Goal: Navigation & Orientation: Find specific page/section

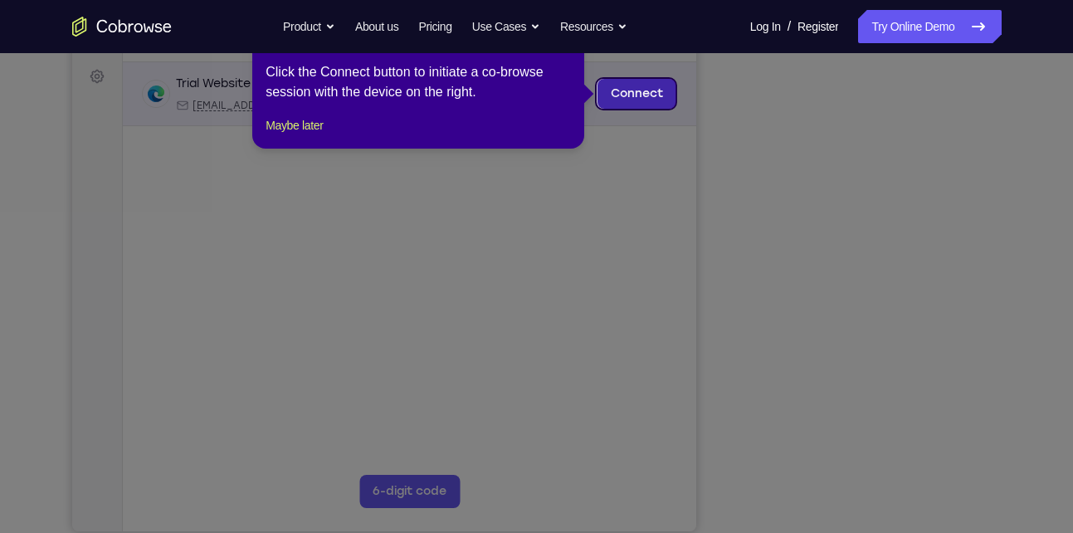
drag, startPoint x: 700, startPoint y: 54, endPoint x: 630, endPoint y: 82, distance: 75.2
click at [630, 82] on link "Connect" at bounding box center [636, 94] width 79 height 30
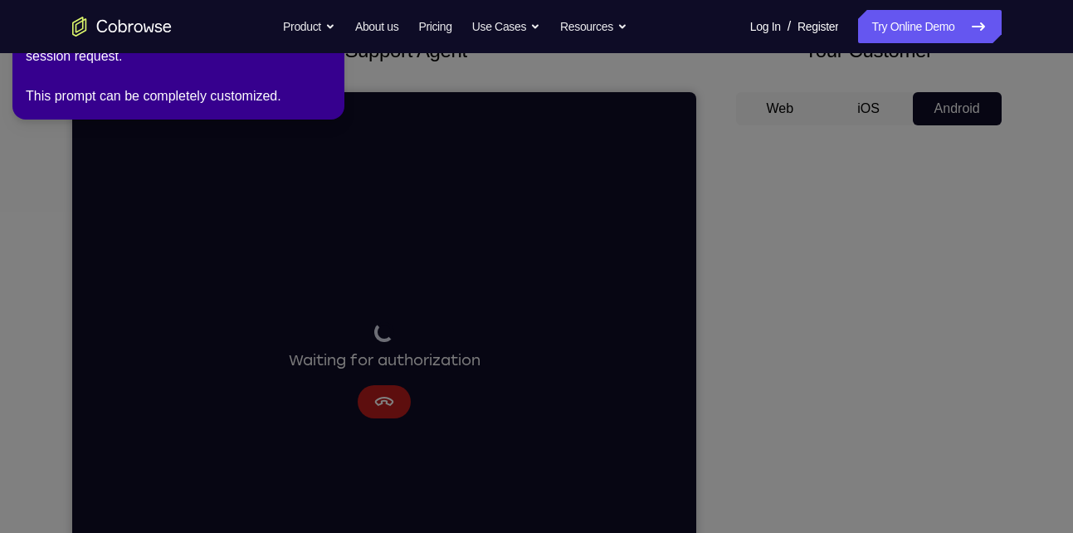
scroll to position [99, 0]
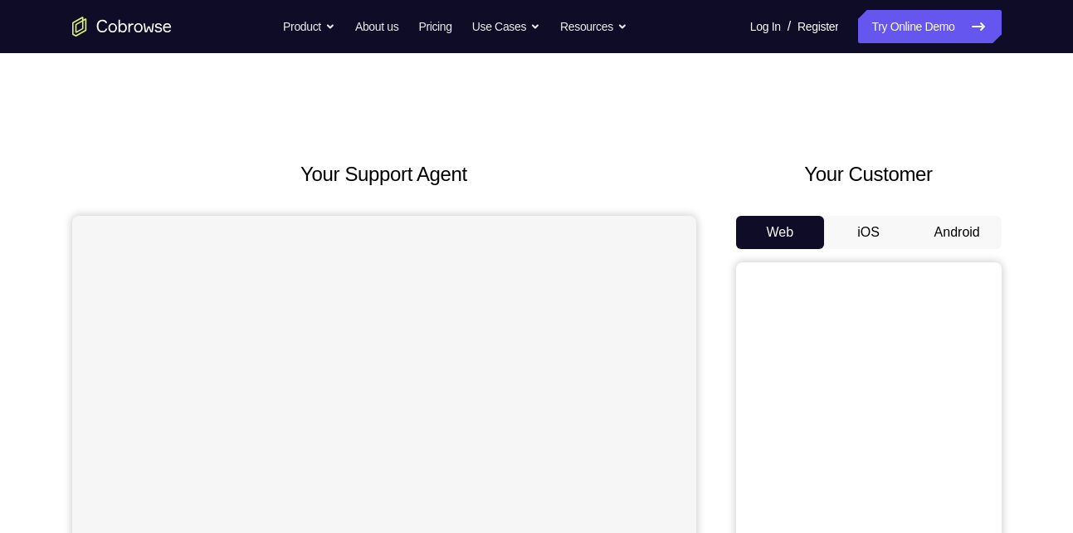
click at [956, 216] on button "Android" at bounding box center [957, 232] width 89 height 33
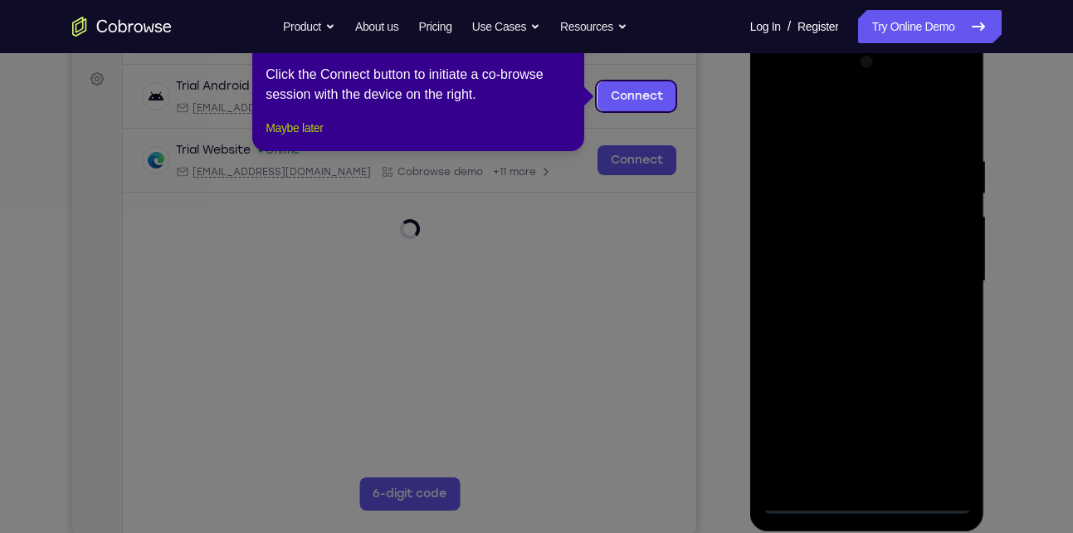
click at [308, 138] on button "Maybe later" at bounding box center [294, 128] width 57 height 20
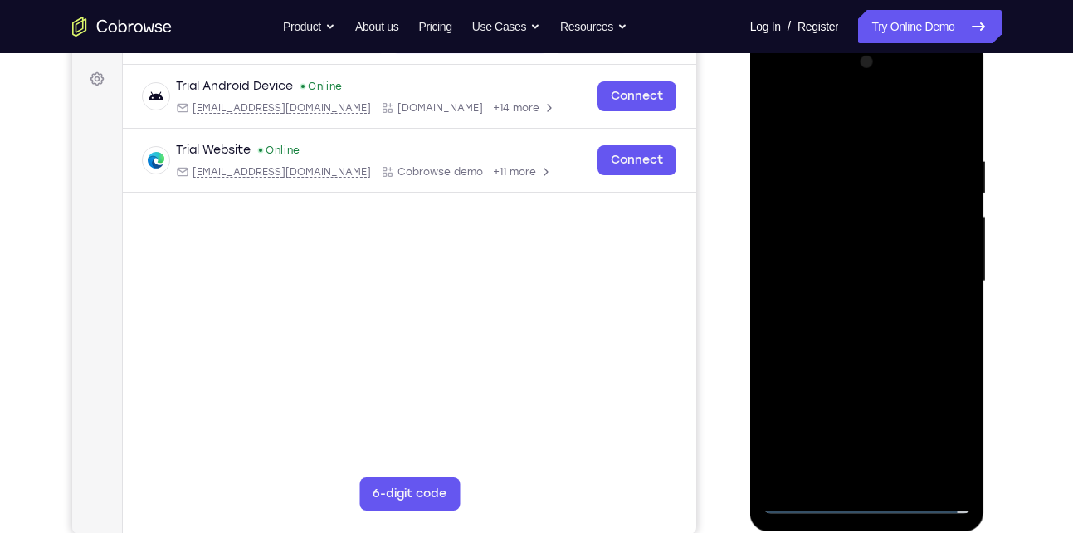
click at [871, 502] on div at bounding box center [867, 281] width 209 height 465
click at [936, 424] on div at bounding box center [867, 281] width 209 height 465
click at [864, 124] on div at bounding box center [867, 281] width 209 height 465
click at [938, 273] on div at bounding box center [867, 281] width 209 height 465
click at [842, 310] on div at bounding box center [867, 281] width 209 height 465
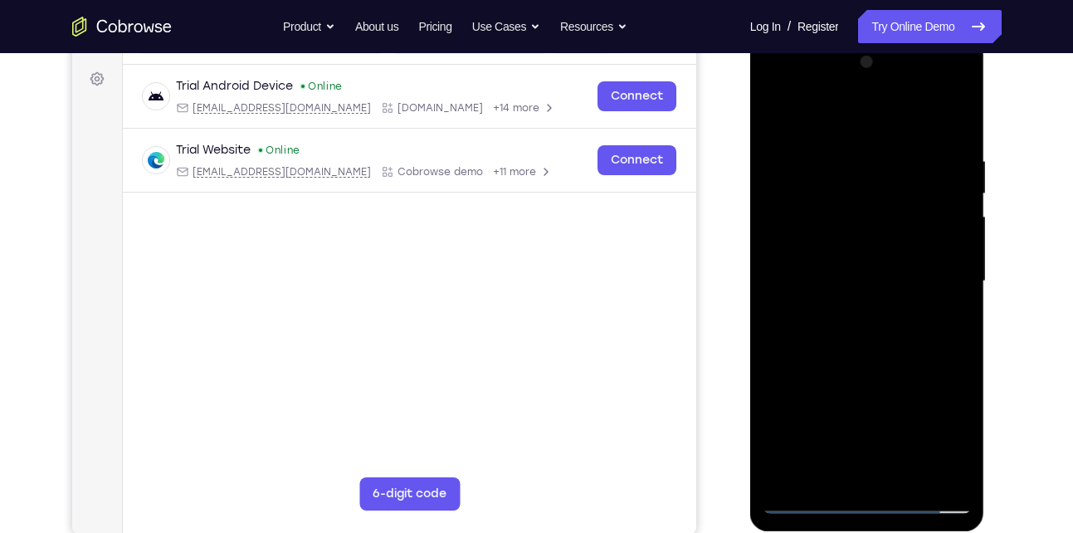
click at [834, 262] on div at bounding box center [867, 281] width 209 height 465
click at [833, 251] on div at bounding box center [867, 281] width 209 height 465
click at [829, 282] on div at bounding box center [867, 281] width 209 height 465
click at [860, 333] on div at bounding box center [867, 281] width 209 height 465
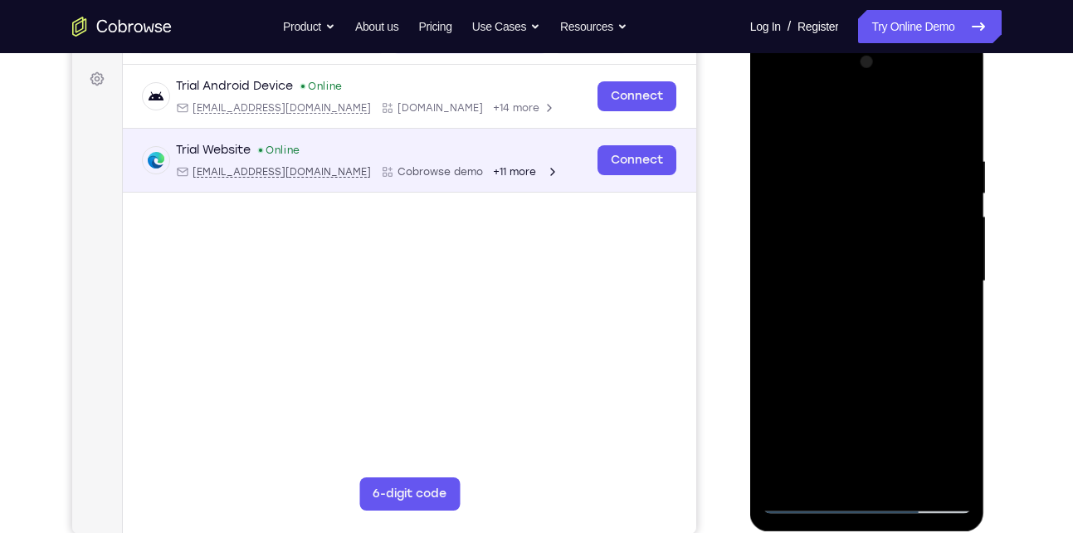
click at [486, 187] on div "Trial Website Online web@example.com Cobrowse demo +11 more web@example.com Cob…" at bounding box center [409, 161] width 574 height 64
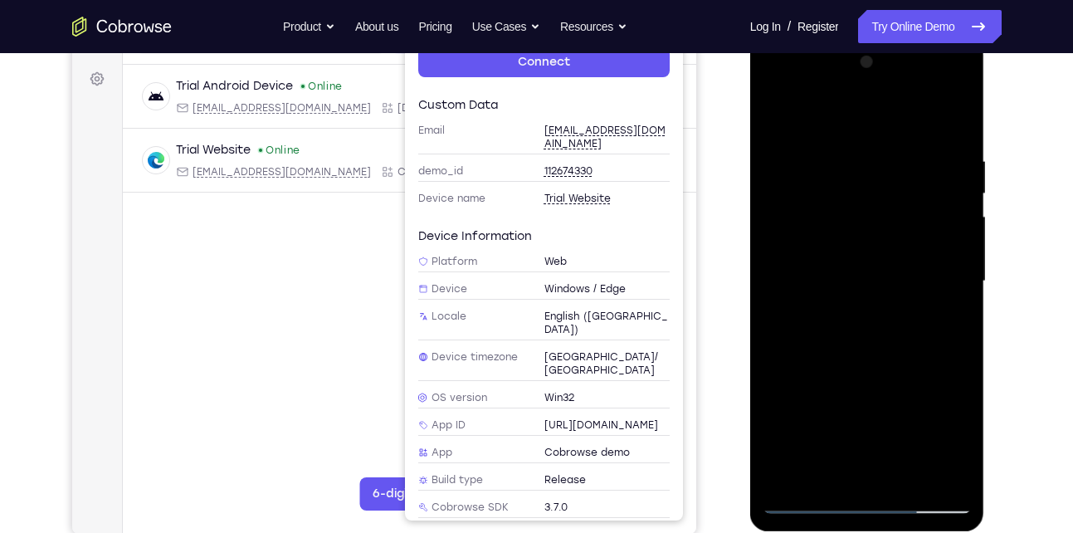
click at [863, 326] on div at bounding box center [867, 281] width 209 height 465
click at [881, 360] on div at bounding box center [867, 281] width 209 height 465
click at [946, 476] on div at bounding box center [867, 281] width 209 height 465
click at [868, 271] on div at bounding box center [867, 281] width 209 height 465
click at [803, 135] on div at bounding box center [867, 281] width 209 height 465
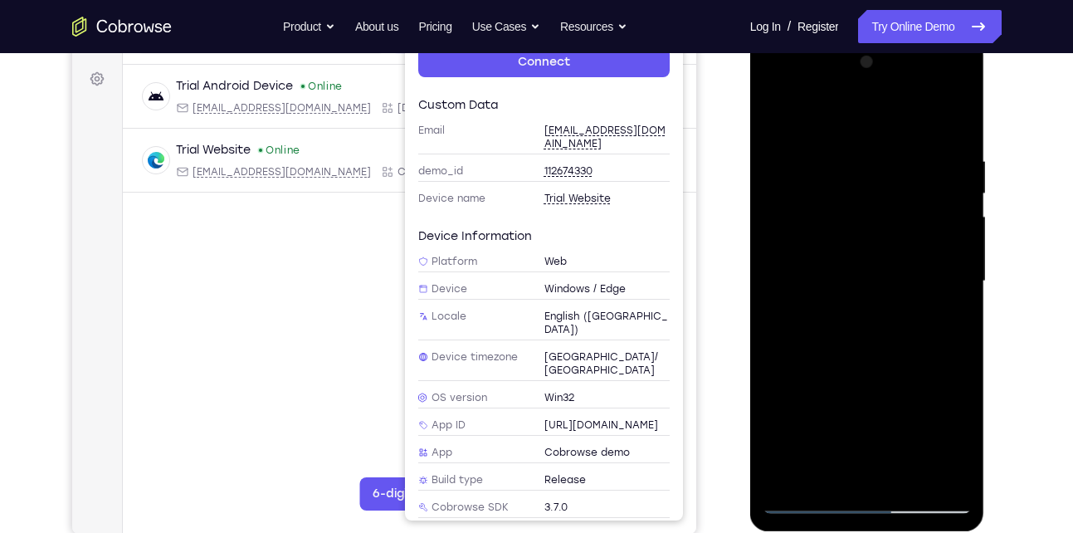
click at [774, 110] on div at bounding box center [867, 281] width 209 height 465
click at [829, 477] on div at bounding box center [867, 281] width 209 height 465
click at [834, 111] on div at bounding box center [867, 281] width 209 height 465
click at [843, 237] on div at bounding box center [867, 281] width 209 height 465
click at [794, 156] on div at bounding box center [867, 281] width 209 height 465
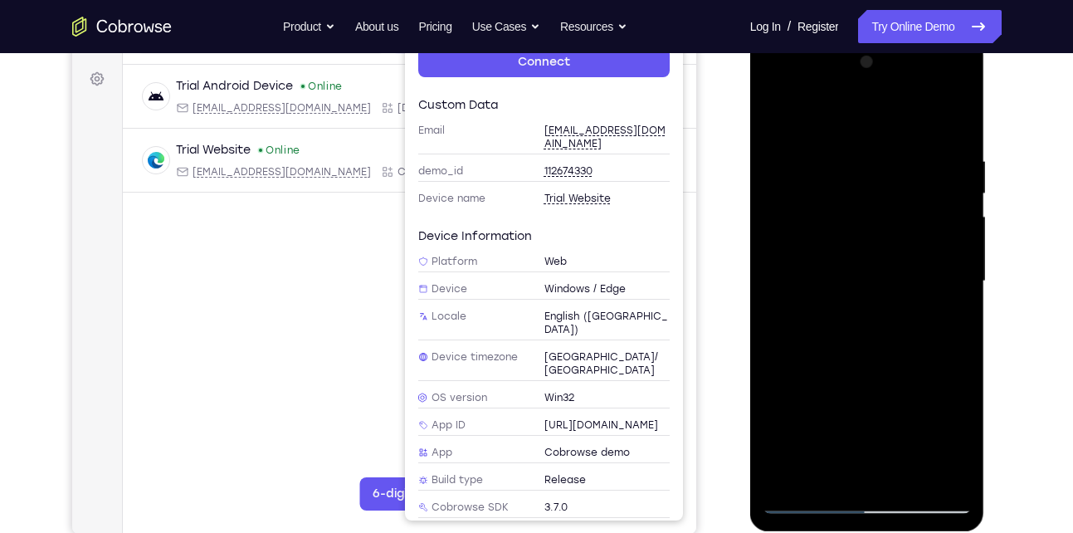
click at [793, 160] on div at bounding box center [867, 281] width 209 height 465
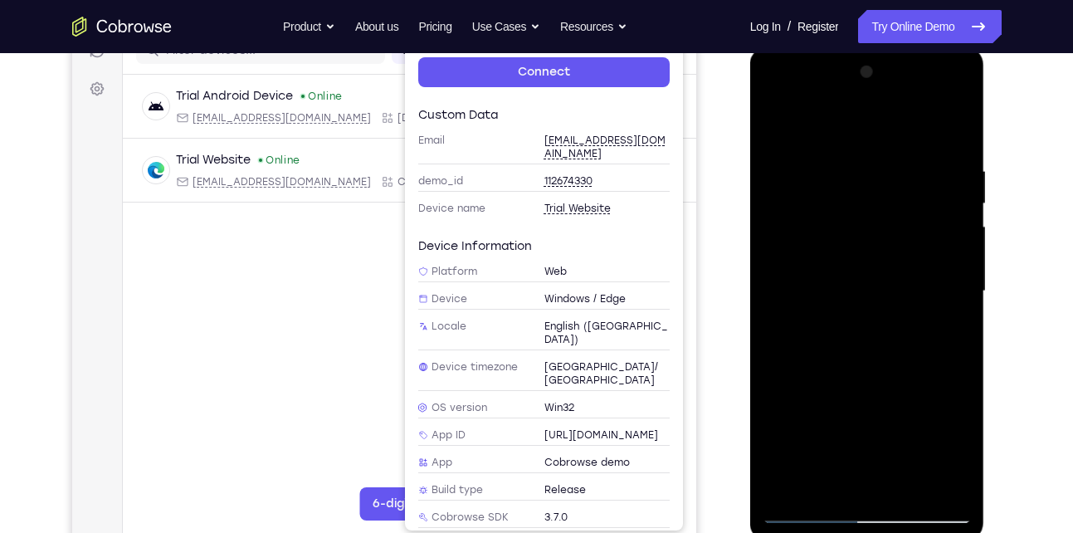
scroll to position [229, 0]
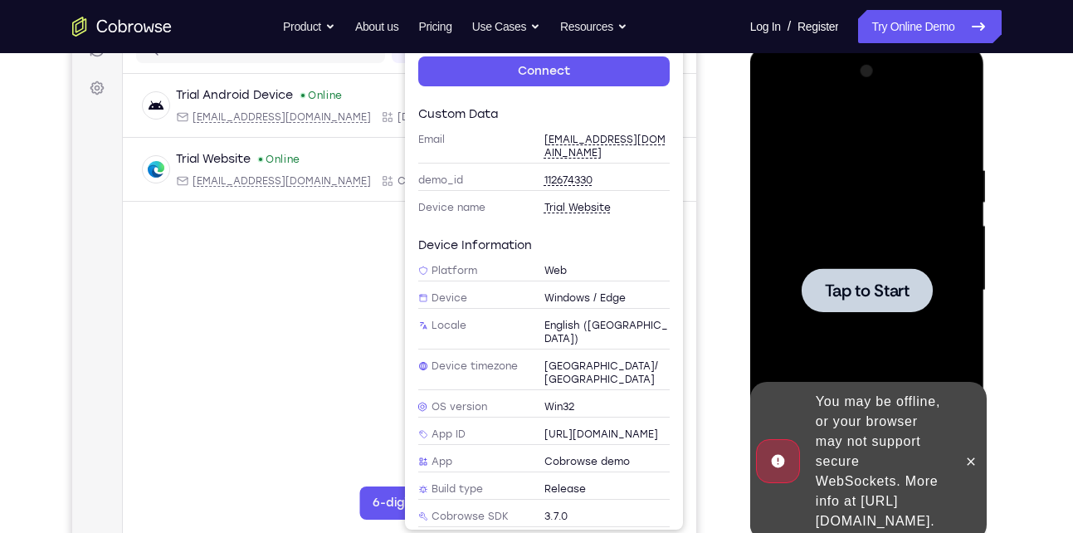
click at [869, 292] on span "Tap to Start" at bounding box center [867, 290] width 85 height 17
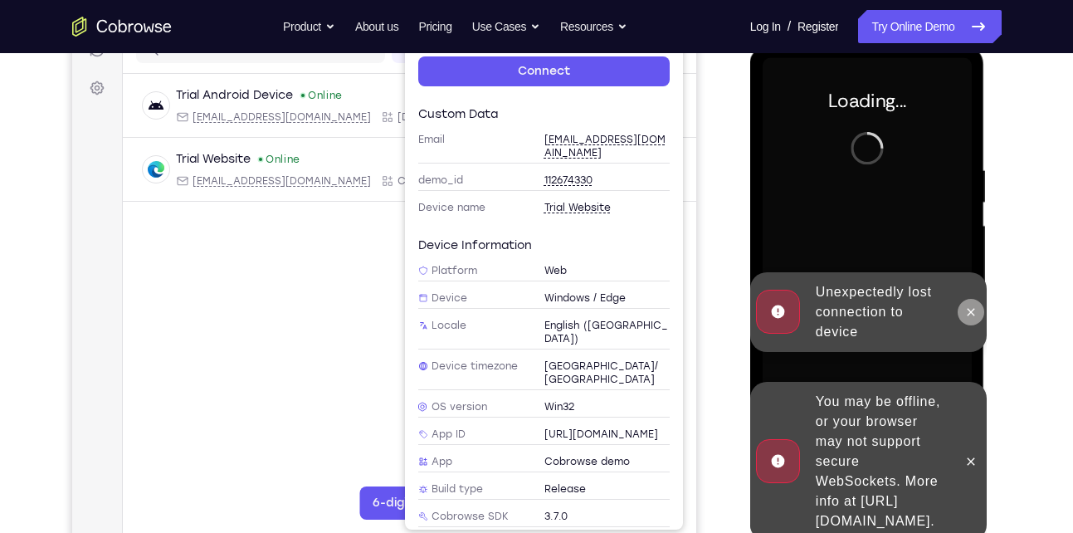
click at [973, 313] on icon at bounding box center [971, 311] width 7 height 7
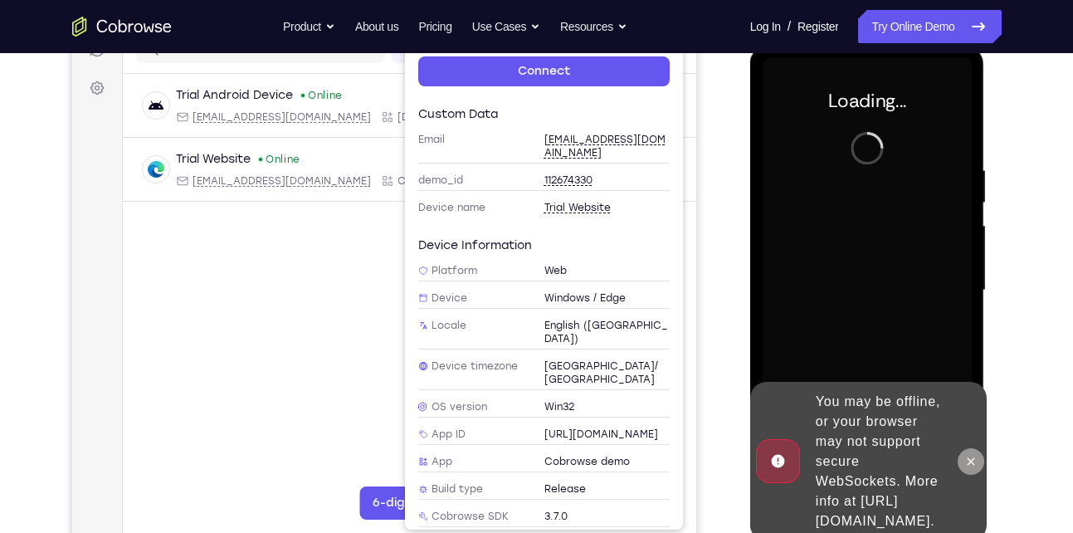
click at [973, 457] on icon at bounding box center [971, 460] width 7 height 7
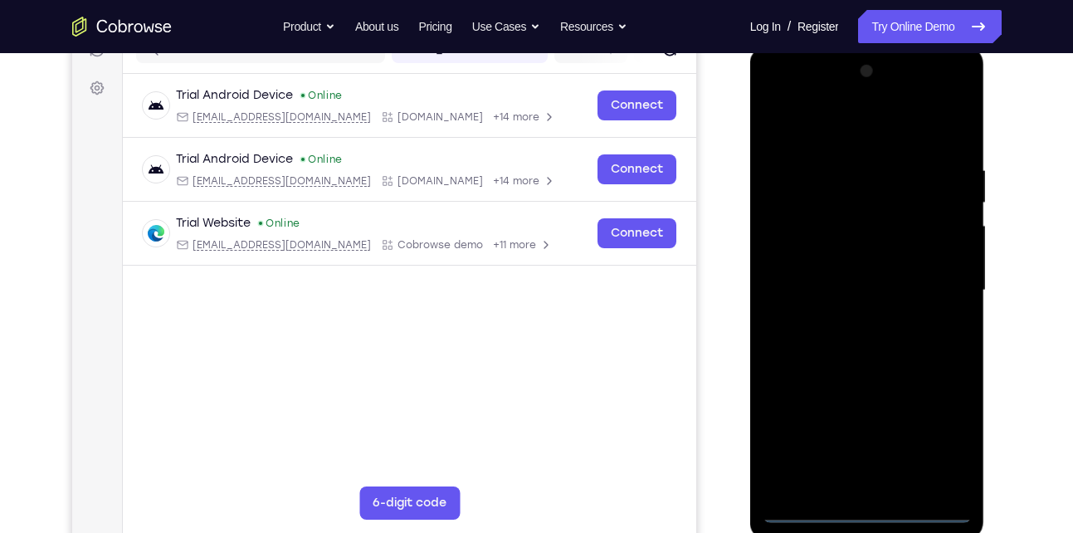
click at [867, 508] on div at bounding box center [867, 290] width 209 height 465
click at [947, 439] on div at bounding box center [867, 290] width 209 height 465
click at [880, 120] on div at bounding box center [867, 290] width 209 height 465
click at [934, 276] on div at bounding box center [867, 290] width 209 height 465
click at [850, 319] on div at bounding box center [867, 290] width 209 height 465
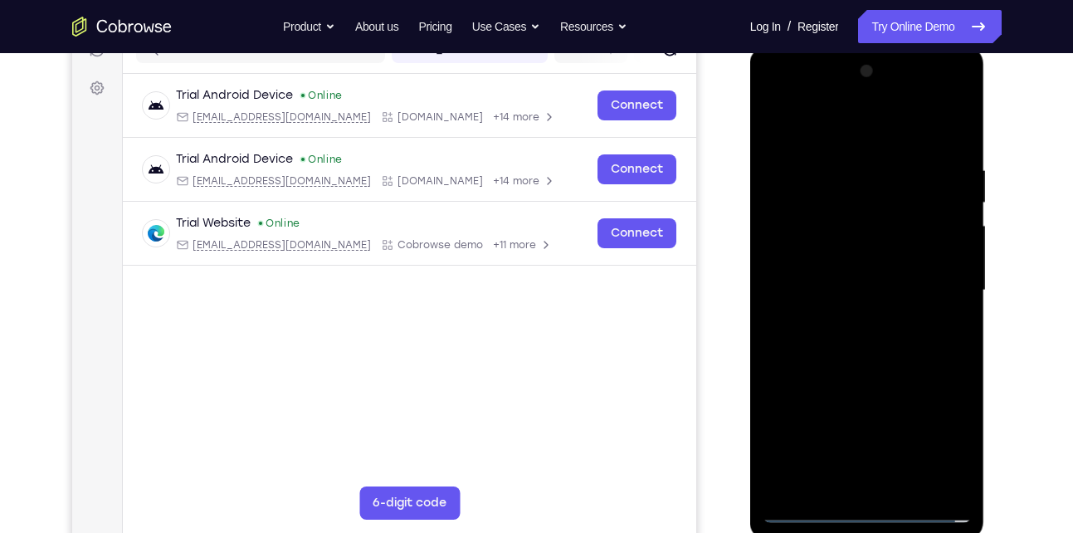
click at [827, 274] on div at bounding box center [867, 290] width 209 height 465
click at [831, 252] on div at bounding box center [867, 290] width 209 height 465
click at [826, 257] on div at bounding box center [867, 290] width 209 height 465
click at [882, 294] on div at bounding box center [867, 290] width 209 height 465
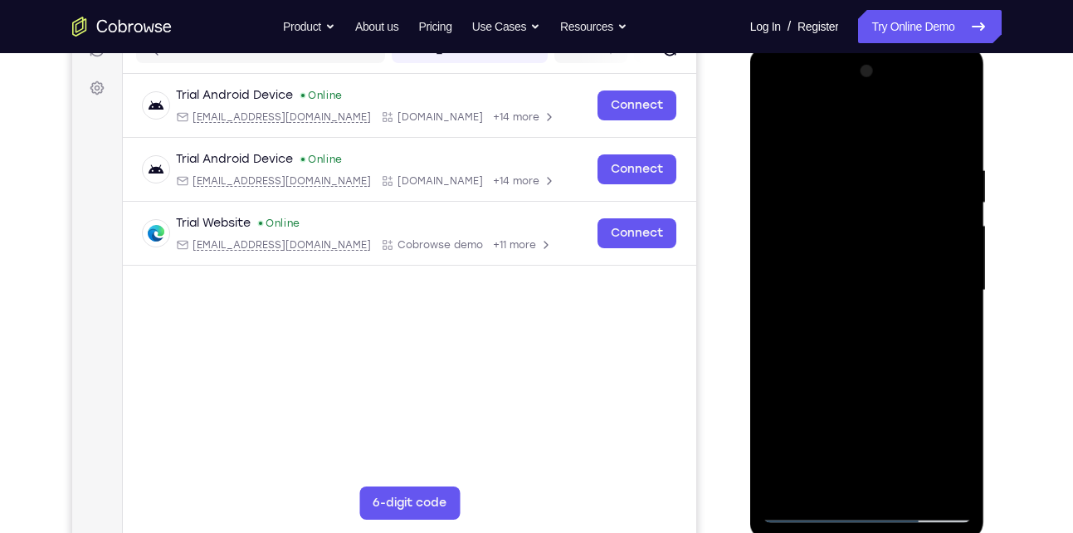
click at [886, 364] on div at bounding box center [867, 290] width 209 height 465
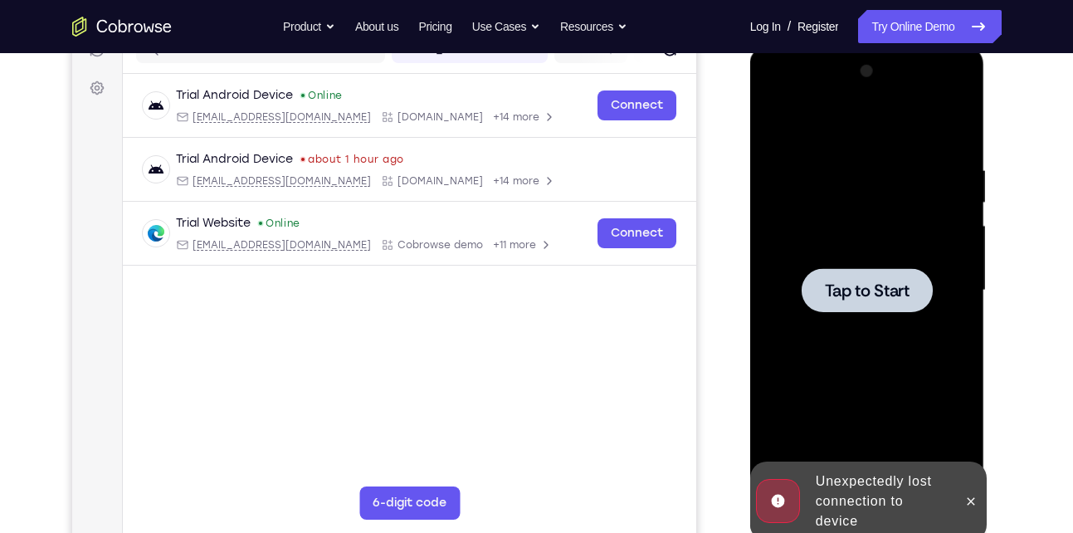
click at [847, 282] on span "Tap to Start" at bounding box center [867, 290] width 85 height 17
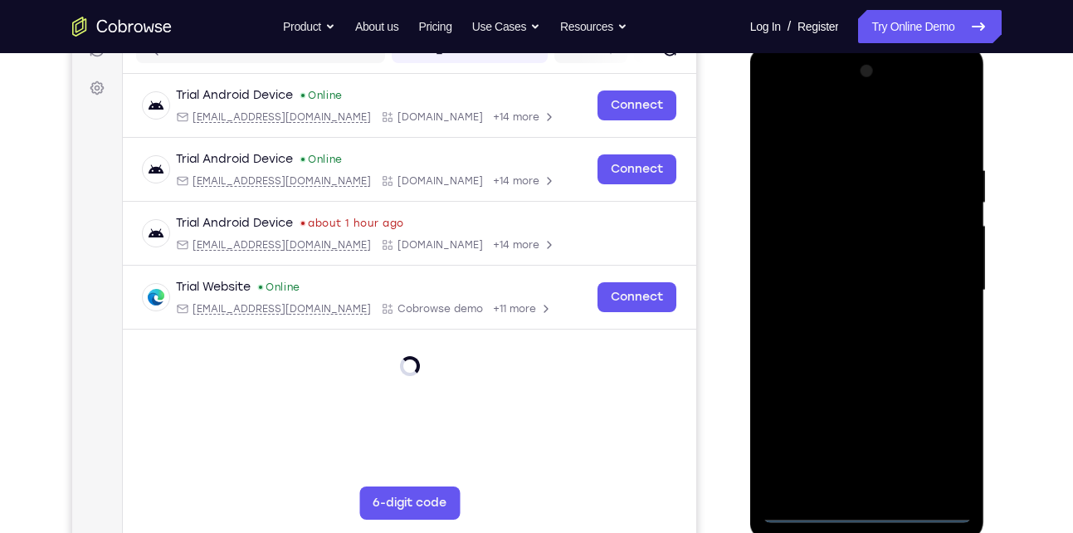
click at [870, 510] on div at bounding box center [867, 290] width 209 height 465
click at [934, 436] on div at bounding box center [867, 290] width 209 height 465
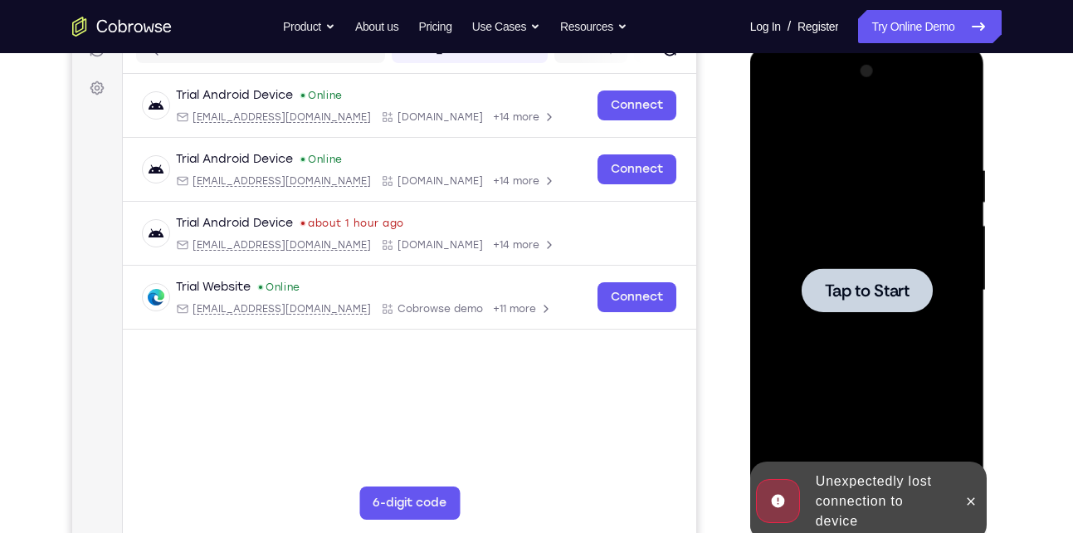
click at [877, 308] on div at bounding box center [867, 290] width 131 height 44
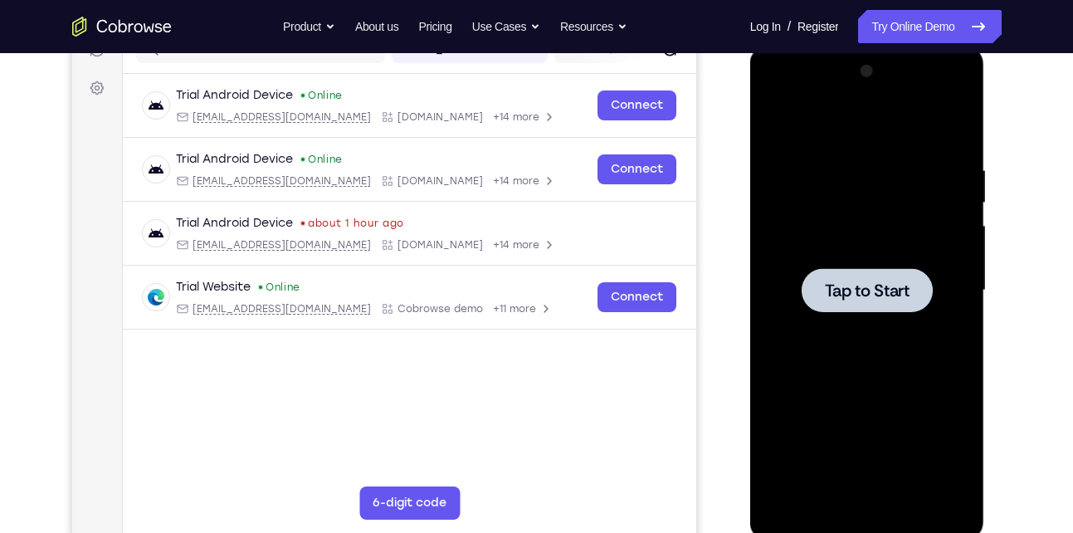
click at [859, 286] on span "Tap to Start" at bounding box center [867, 290] width 85 height 17
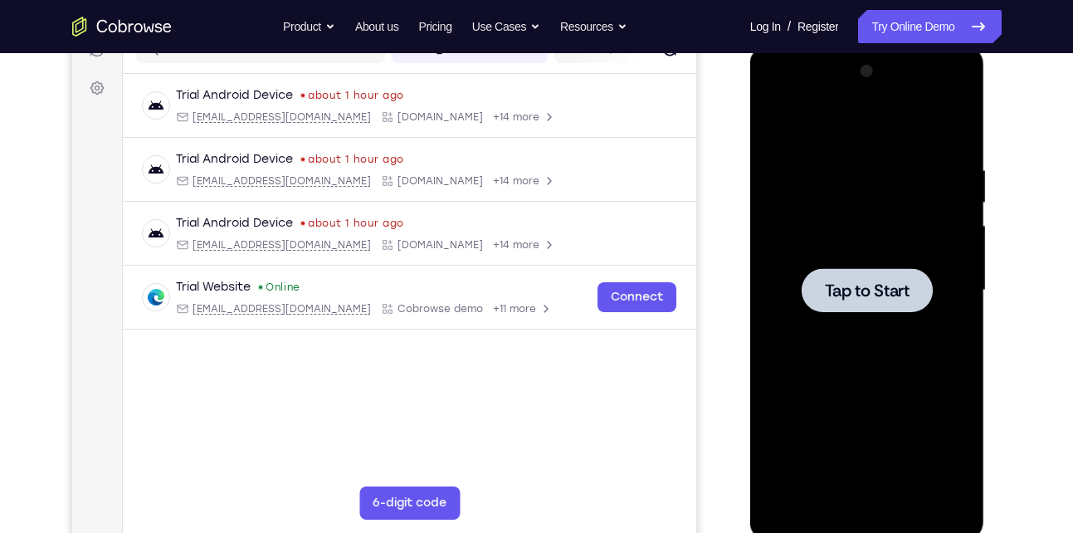
click at [829, 288] on span "Tap to Start" at bounding box center [867, 290] width 85 height 17
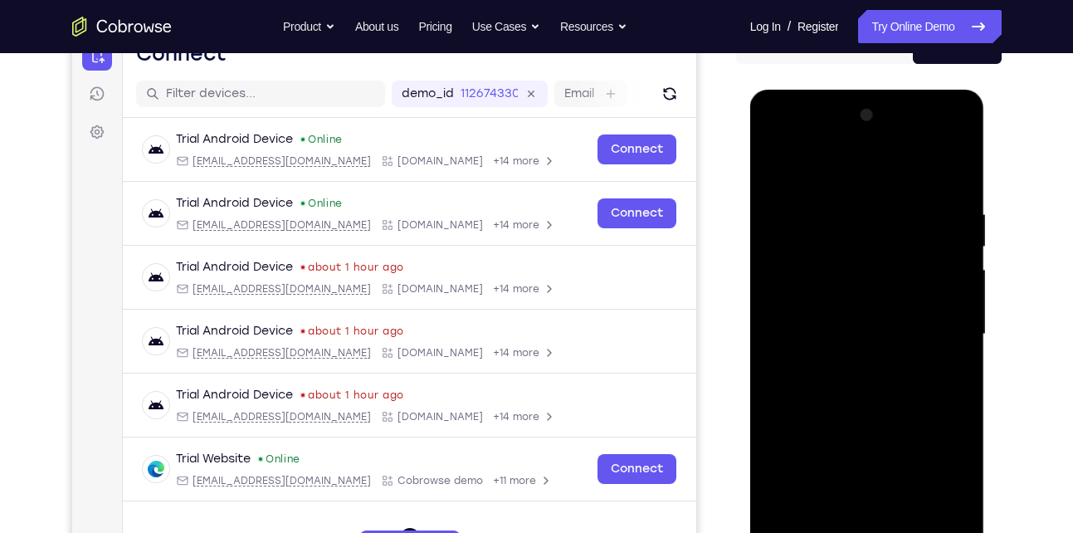
scroll to position [305, 0]
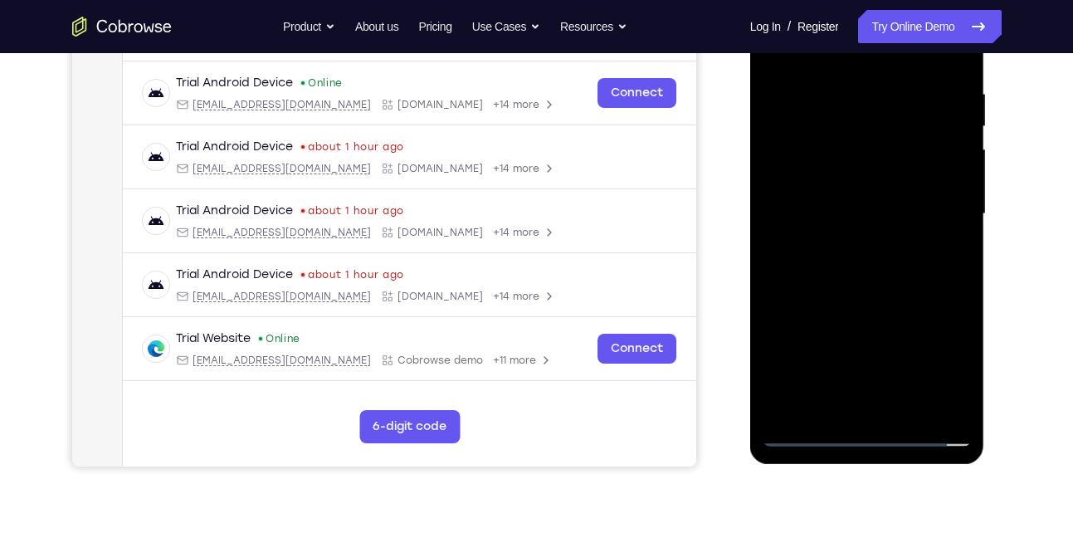
click at [867, 431] on div at bounding box center [867, 214] width 209 height 465
click at [950, 362] on div at bounding box center [867, 214] width 209 height 465
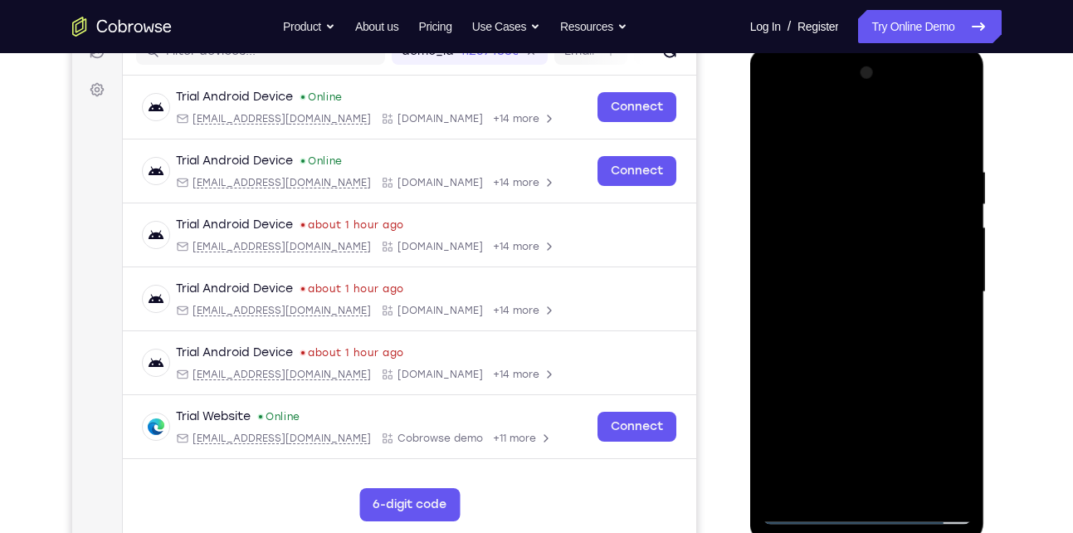
scroll to position [227, 0]
click at [870, 127] on div at bounding box center [867, 293] width 209 height 465
click at [936, 284] on div at bounding box center [867, 293] width 209 height 465
click at [848, 318] on div at bounding box center [867, 293] width 209 height 465
click at [821, 271] on div at bounding box center [867, 293] width 209 height 465
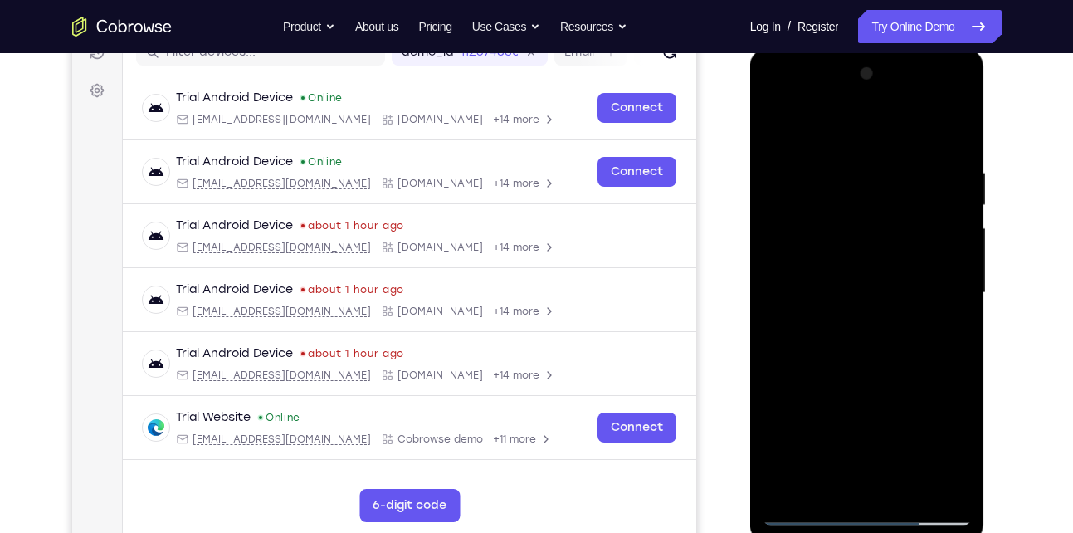
click at [841, 255] on div at bounding box center [867, 293] width 209 height 465
click at [818, 255] on div at bounding box center [867, 293] width 209 height 465
click at [833, 291] on div at bounding box center [867, 293] width 209 height 465
click at [870, 364] on div at bounding box center [867, 293] width 209 height 465
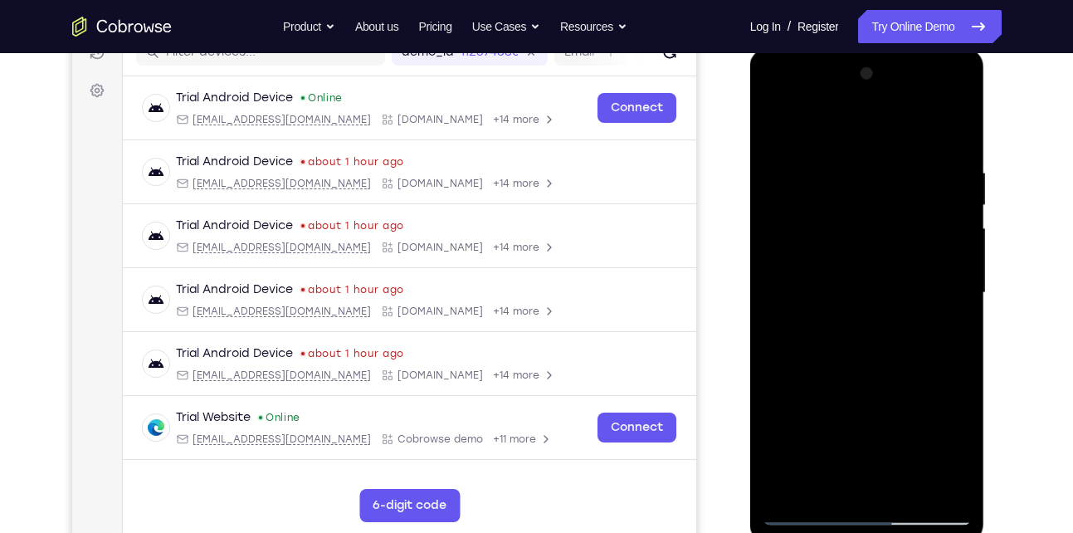
click at [914, 481] on div at bounding box center [867, 293] width 209 height 465
click at [883, 375] on div at bounding box center [867, 293] width 209 height 465
click at [838, 310] on div at bounding box center [867, 293] width 209 height 465
click at [782, 125] on div at bounding box center [867, 293] width 209 height 465
click at [781, 330] on div at bounding box center [867, 293] width 209 height 465
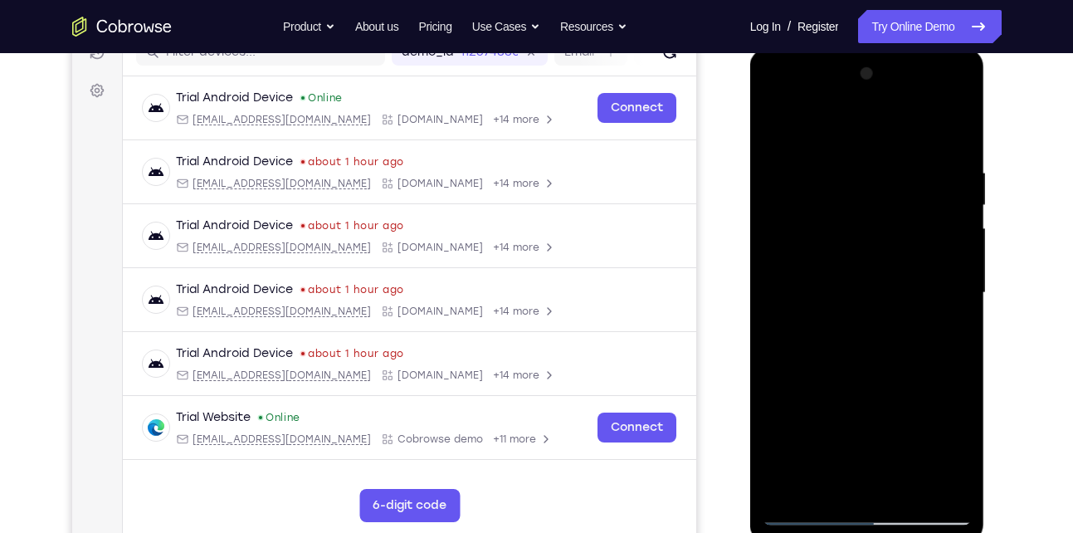
click at [827, 121] on div at bounding box center [867, 293] width 209 height 465
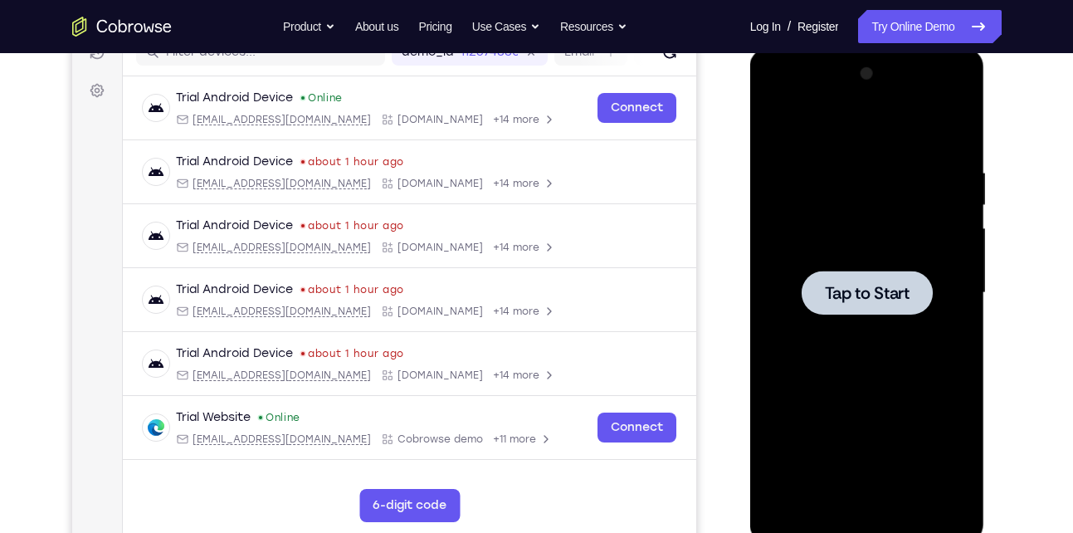
click at [916, 305] on div at bounding box center [867, 293] width 131 height 44
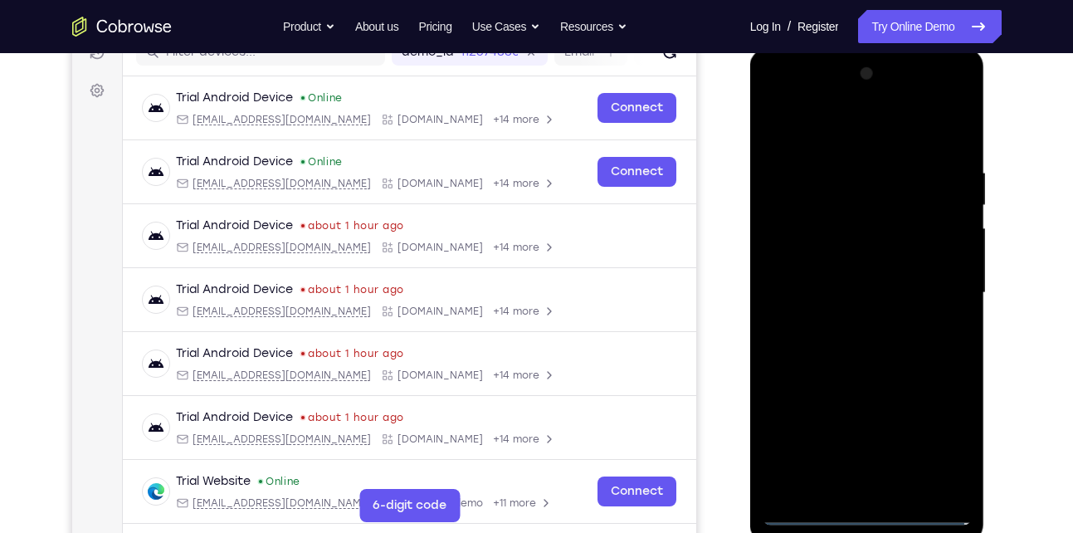
click at [866, 511] on div at bounding box center [867, 293] width 209 height 465
click at [950, 447] on div at bounding box center [867, 293] width 209 height 465
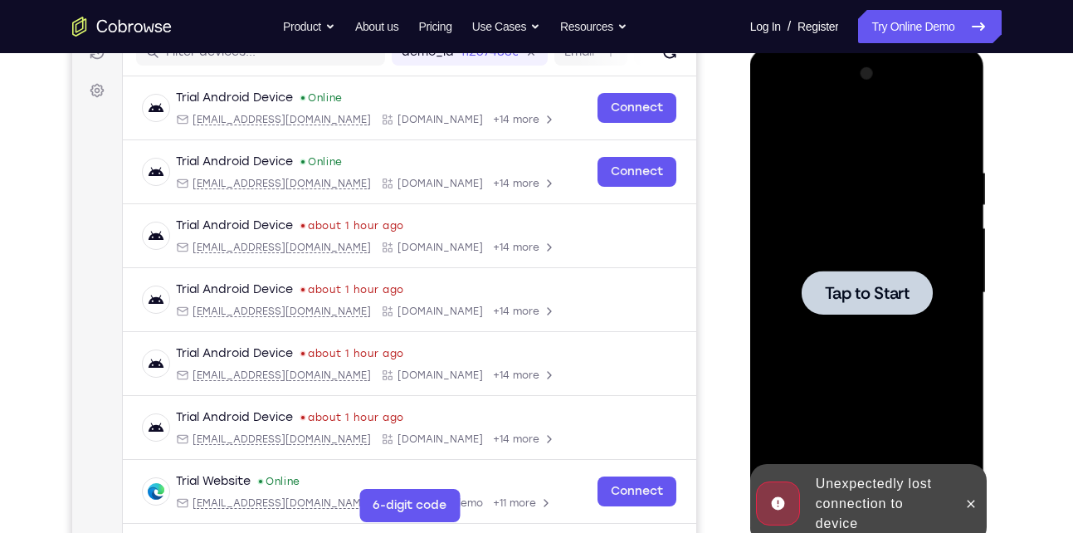
click at [862, 281] on div at bounding box center [867, 293] width 131 height 44
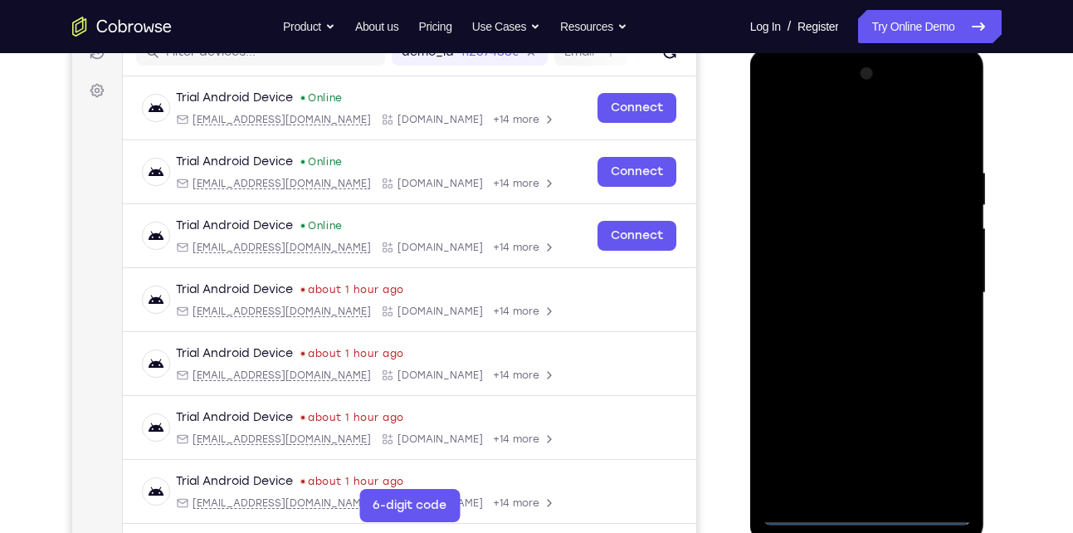
click at [866, 511] on div at bounding box center [867, 293] width 209 height 465
click at [941, 434] on div at bounding box center [867, 293] width 209 height 465
click at [893, 128] on div at bounding box center [867, 293] width 209 height 465
click at [936, 288] on div at bounding box center [867, 293] width 209 height 465
click at [848, 321] on div at bounding box center [867, 293] width 209 height 465
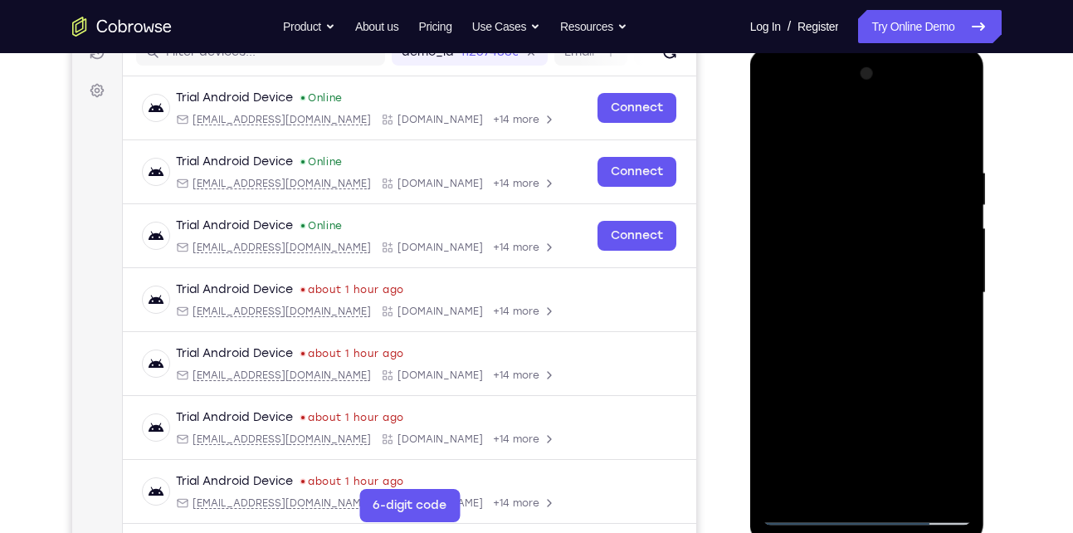
click at [805, 271] on div at bounding box center [867, 293] width 209 height 465
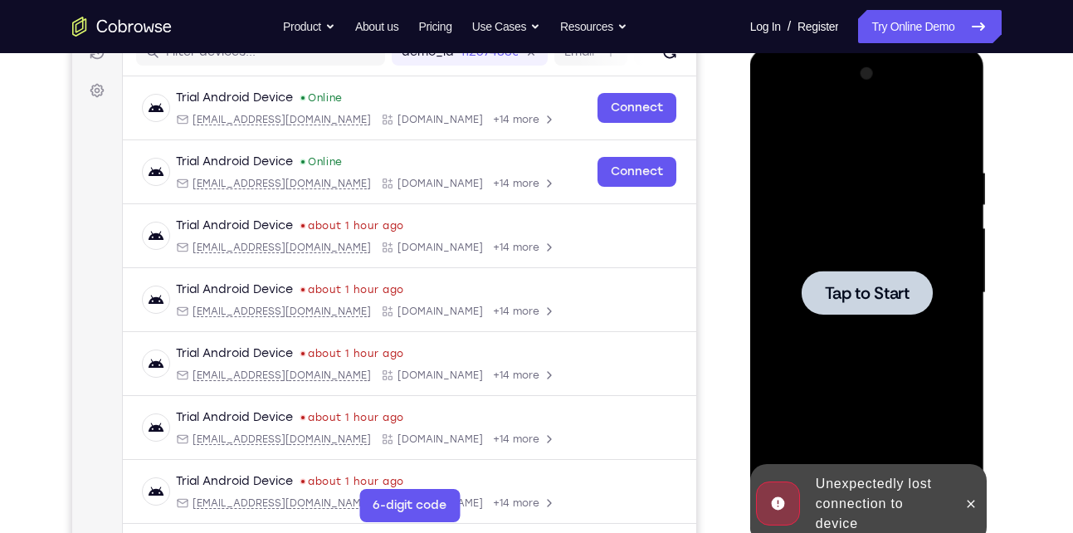
click at [850, 304] on div at bounding box center [867, 293] width 131 height 44
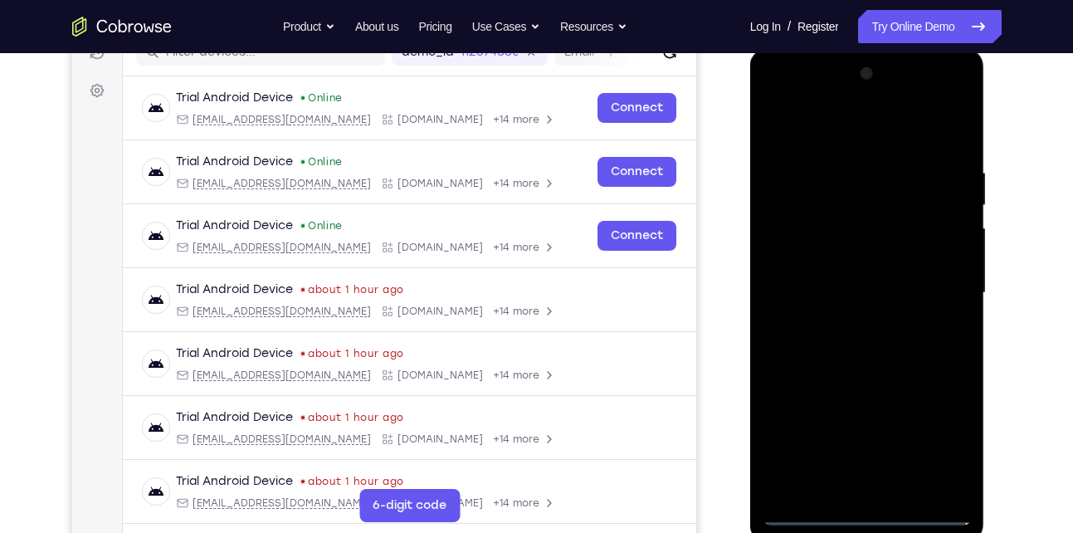
click at [864, 509] on div at bounding box center [867, 293] width 209 height 465
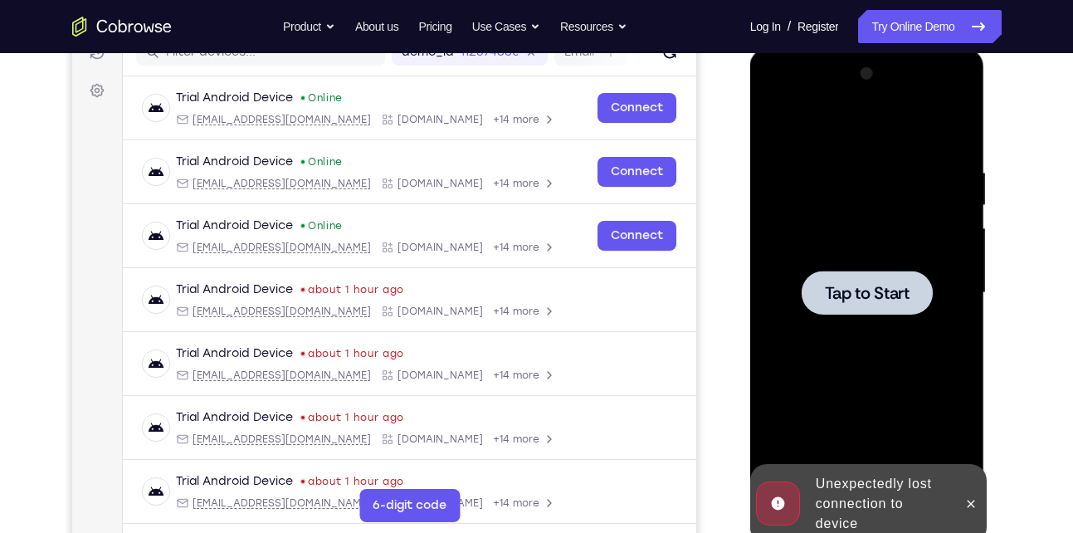
click at [887, 298] on span "Tap to Start" at bounding box center [867, 293] width 85 height 17
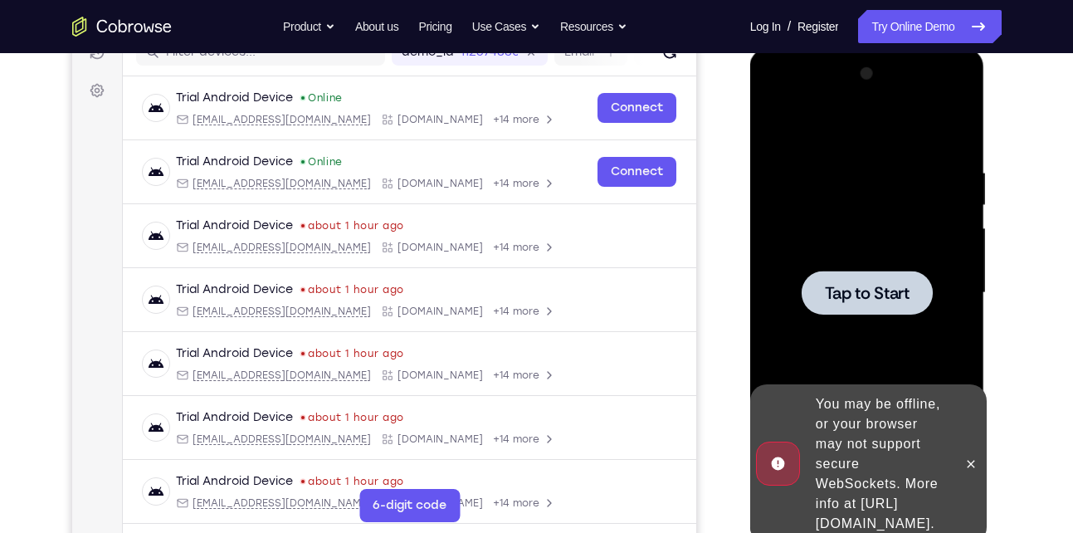
click at [847, 281] on div at bounding box center [867, 293] width 131 height 44
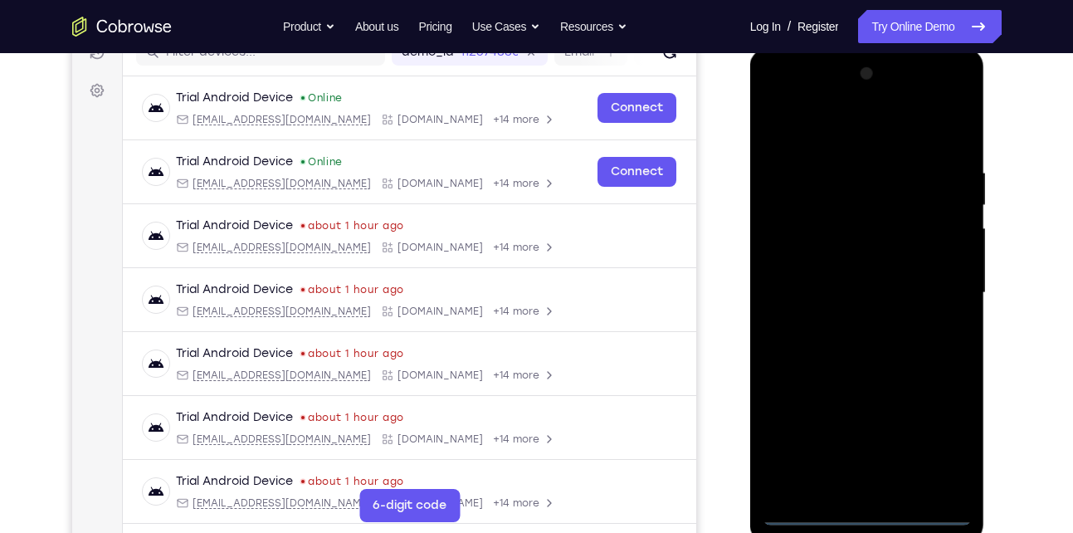
click at [867, 509] on div at bounding box center [867, 293] width 209 height 465
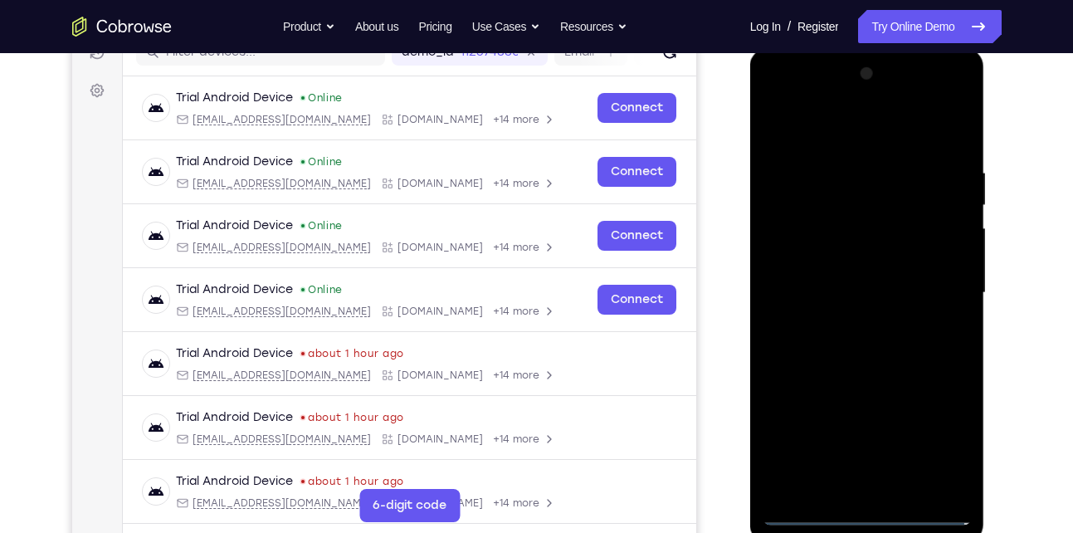
click at [932, 446] on div at bounding box center [867, 293] width 209 height 465
click at [856, 125] on div at bounding box center [867, 293] width 209 height 465
click at [797, 237] on div at bounding box center [867, 293] width 209 height 465
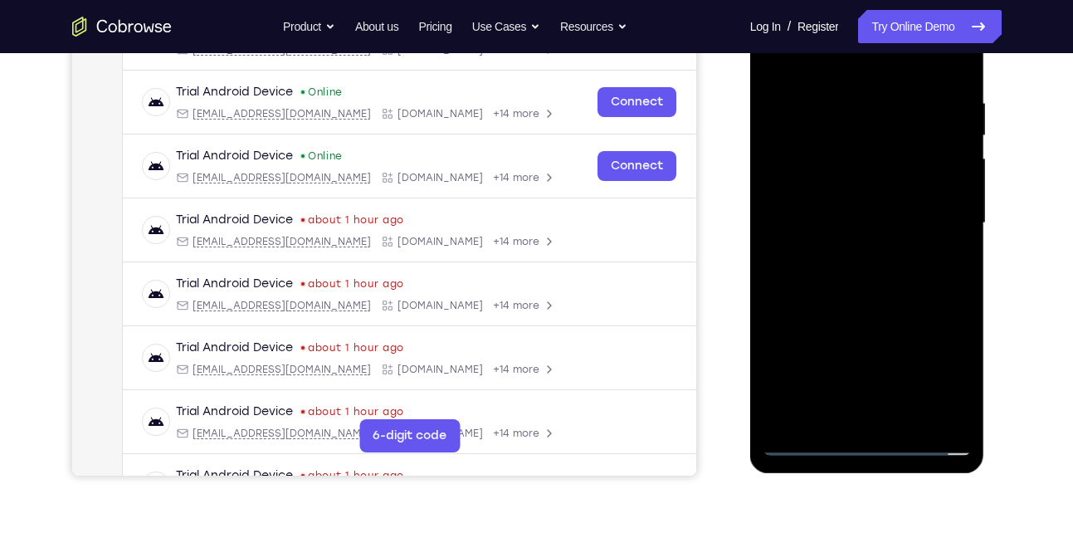
scroll to position [291, 0]
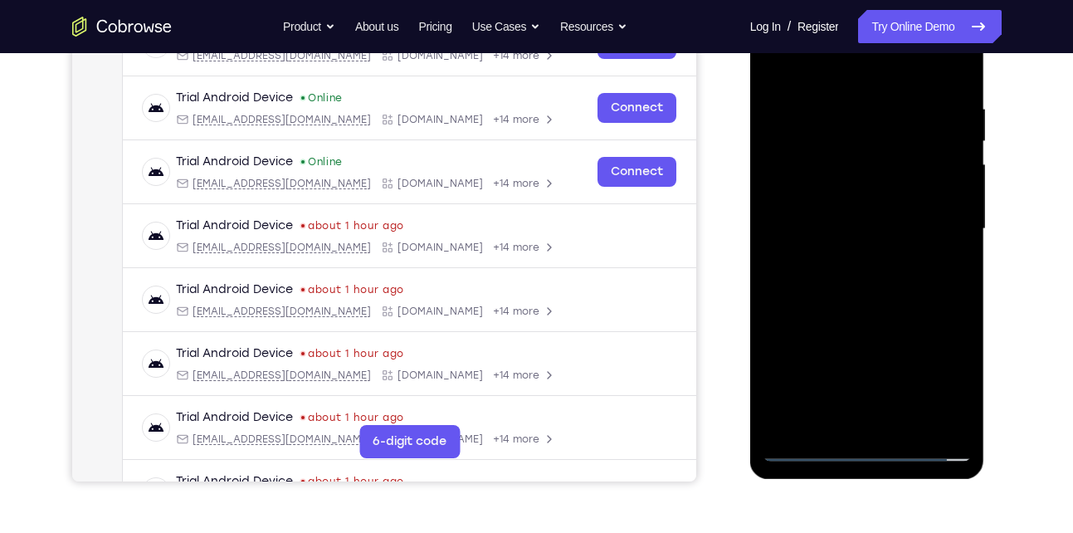
click at [886, 418] on div at bounding box center [867, 229] width 209 height 465
click at [834, 215] on div at bounding box center [867, 229] width 209 height 465
click at [835, 197] on div at bounding box center [867, 229] width 209 height 465
click at [840, 224] on div at bounding box center [867, 229] width 209 height 465
click at [883, 282] on div at bounding box center [867, 229] width 209 height 465
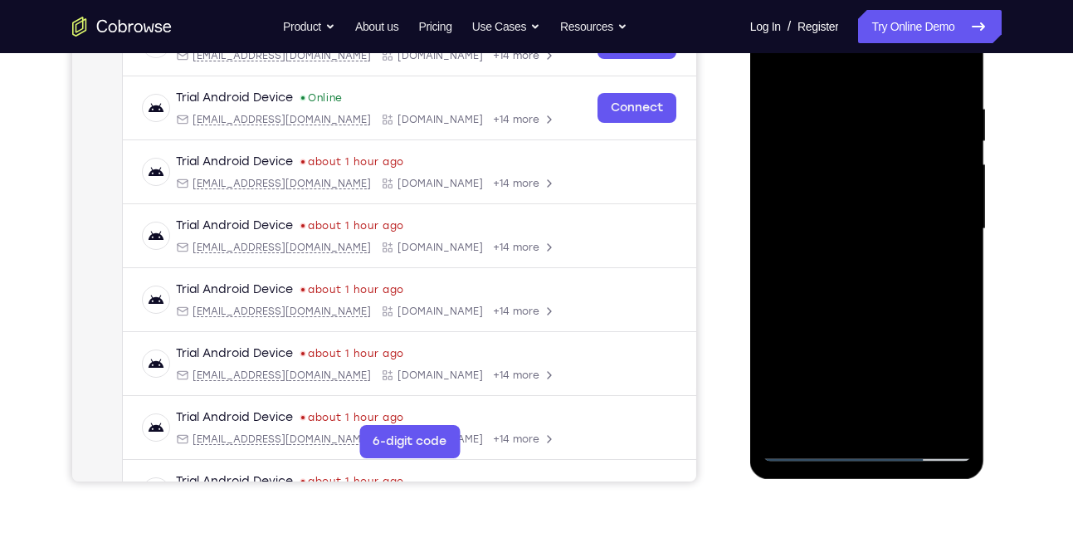
click at [869, 266] on div at bounding box center [867, 229] width 209 height 465
click at [955, 197] on div at bounding box center [867, 229] width 209 height 465
click at [918, 234] on div at bounding box center [867, 229] width 209 height 465
click at [858, 275] on div at bounding box center [867, 229] width 209 height 465
click at [853, 274] on div at bounding box center [867, 229] width 209 height 465
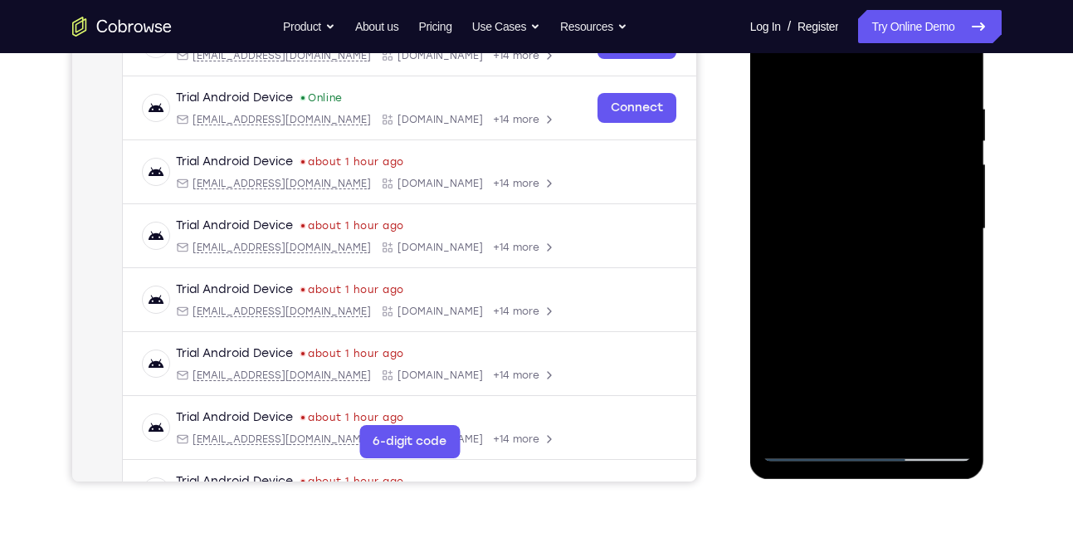
click at [842, 230] on div at bounding box center [867, 229] width 209 height 465
click at [864, 263] on div at bounding box center [867, 229] width 209 height 465
click at [862, 240] on div at bounding box center [867, 229] width 209 height 465
click at [887, 260] on div at bounding box center [867, 229] width 209 height 465
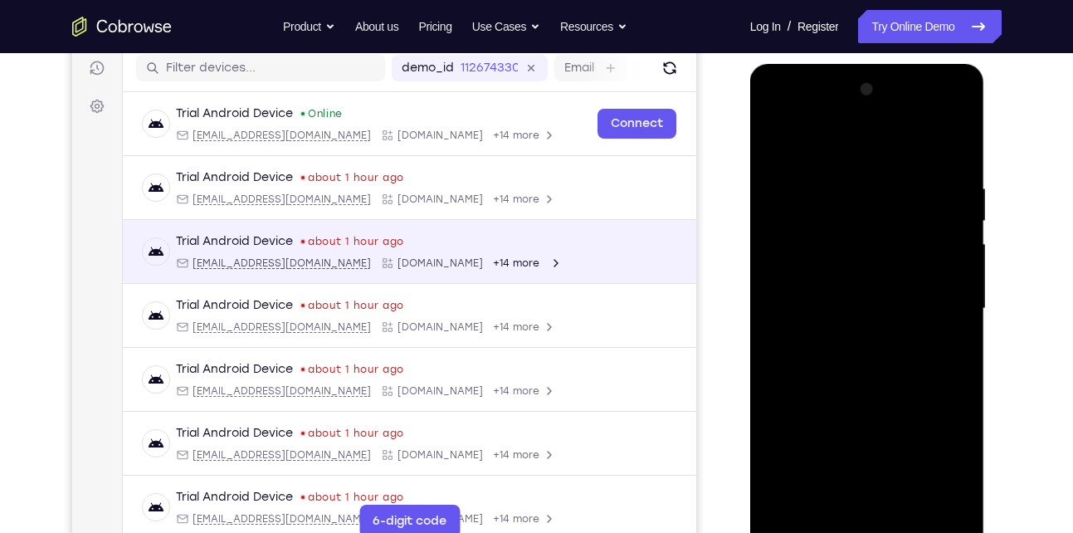
scroll to position [230, 0]
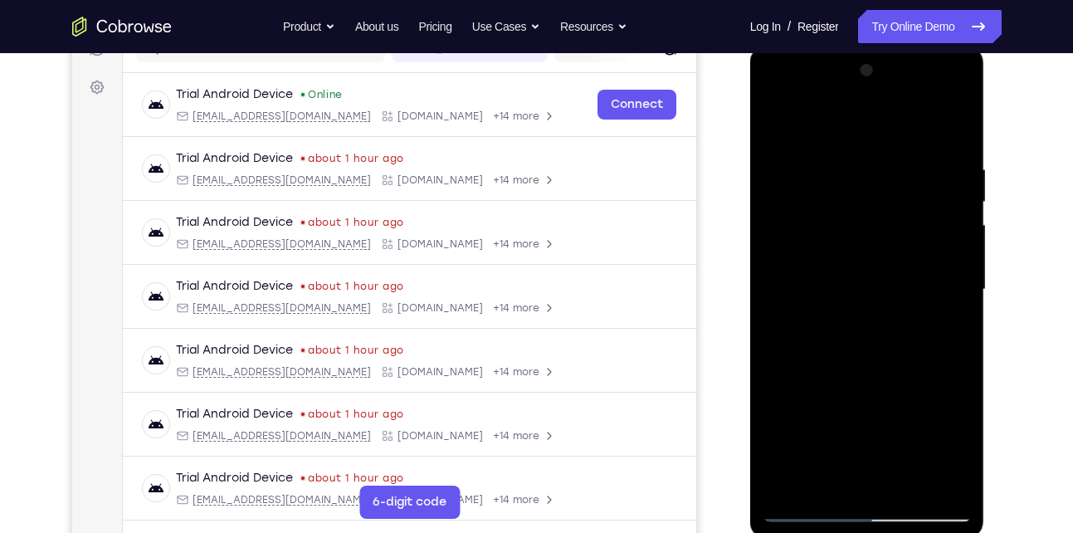
click at [774, 94] on div at bounding box center [867, 289] width 209 height 465
click at [940, 287] on div at bounding box center [867, 289] width 209 height 465
click at [957, 123] on div at bounding box center [867, 289] width 209 height 465
click at [950, 160] on div at bounding box center [867, 289] width 209 height 465
click at [860, 445] on div at bounding box center [867, 289] width 209 height 465
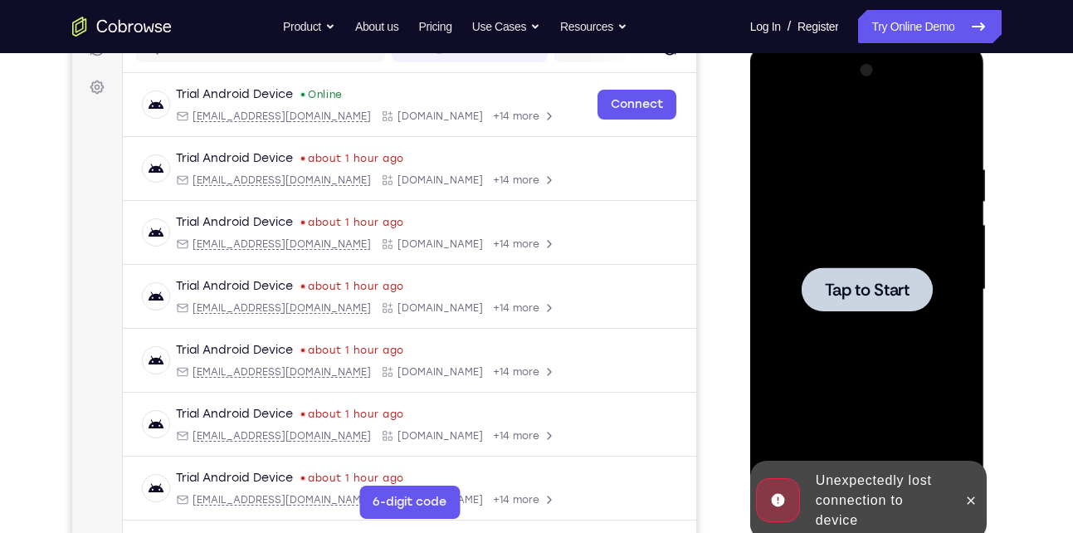
click at [833, 272] on div at bounding box center [867, 289] width 131 height 44
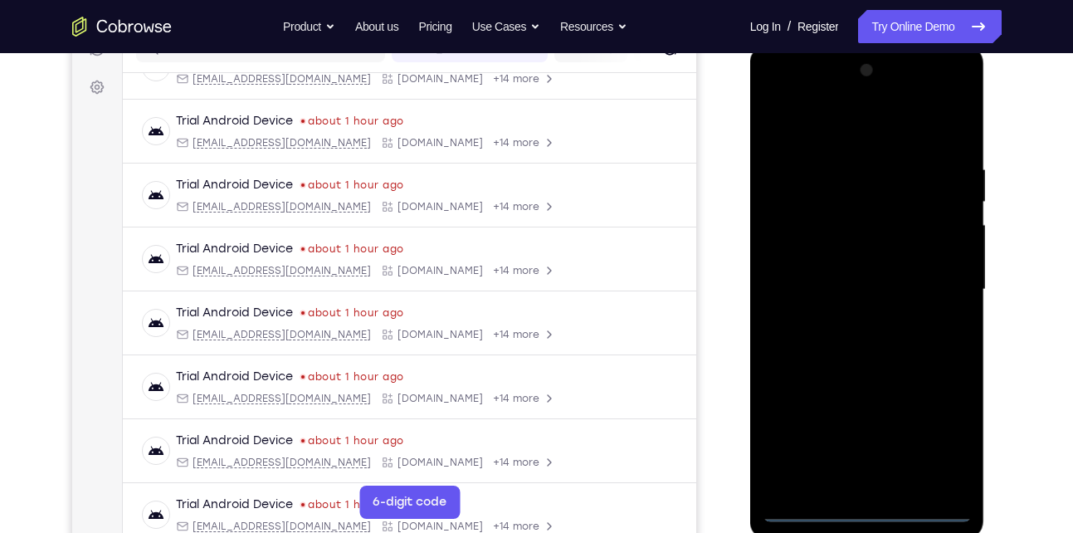
scroll to position [0, 0]
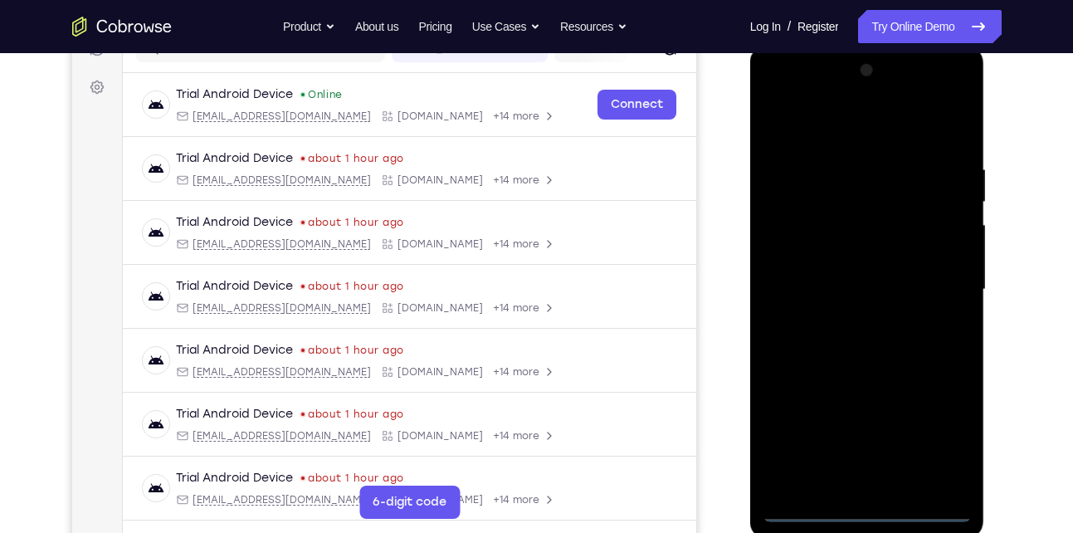
click at [867, 511] on div at bounding box center [867, 289] width 209 height 465
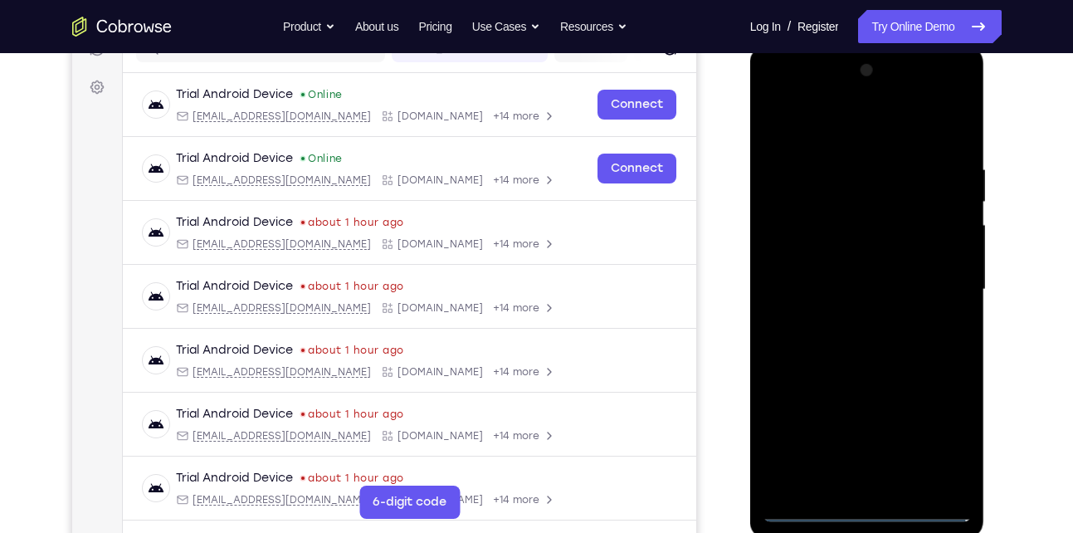
click at [867, 511] on div at bounding box center [867, 289] width 209 height 465
click at [941, 432] on div at bounding box center [867, 289] width 209 height 465
click at [842, 129] on div at bounding box center [867, 289] width 209 height 465
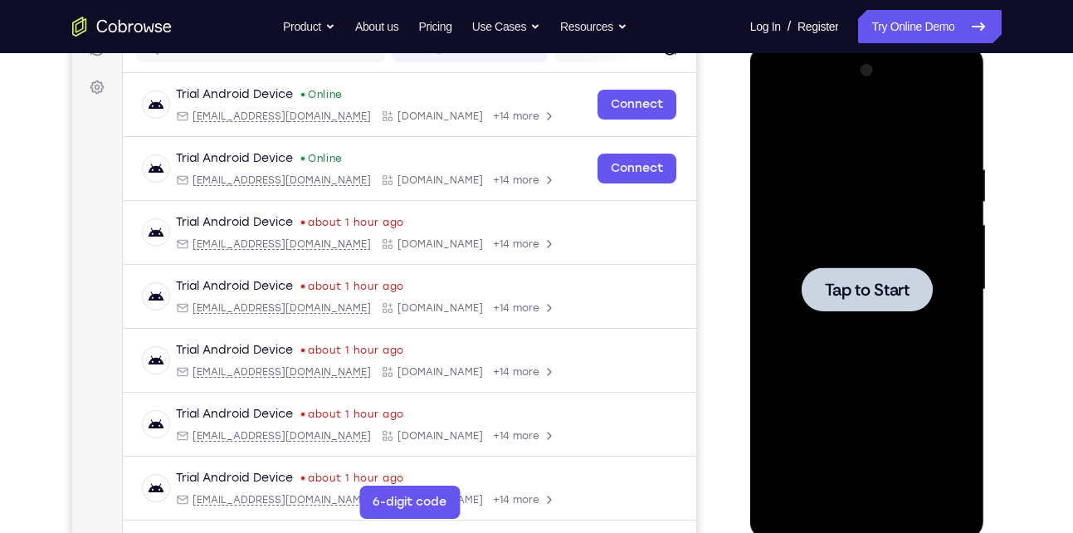
click at [877, 296] on span "Tap to Start" at bounding box center [867, 289] width 85 height 17
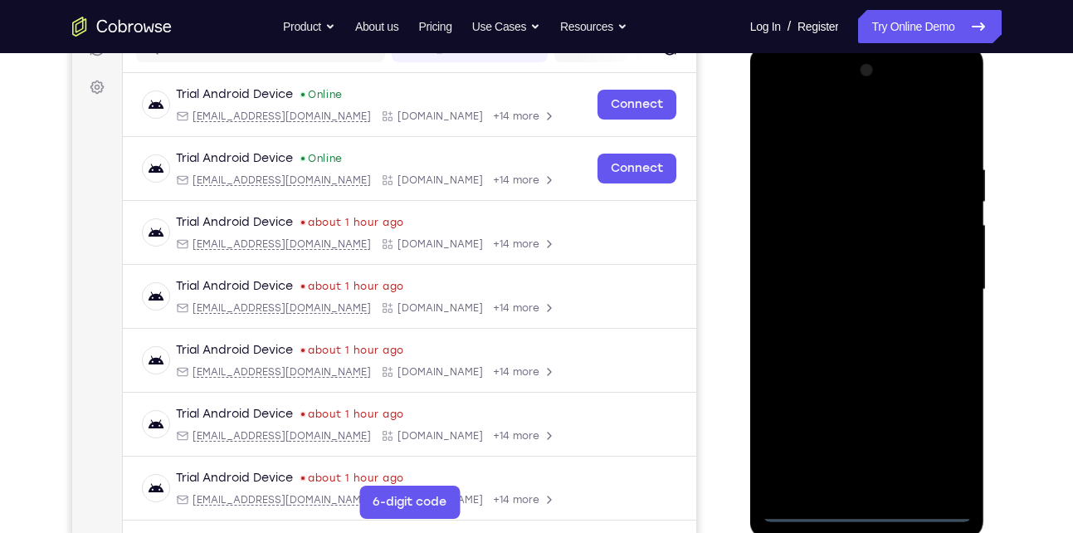
click at [867, 505] on div at bounding box center [867, 289] width 209 height 465
click at [946, 442] on div at bounding box center [867, 289] width 209 height 465
click at [811, 132] on div at bounding box center [867, 289] width 209 height 465
click at [939, 278] on div at bounding box center [867, 289] width 209 height 465
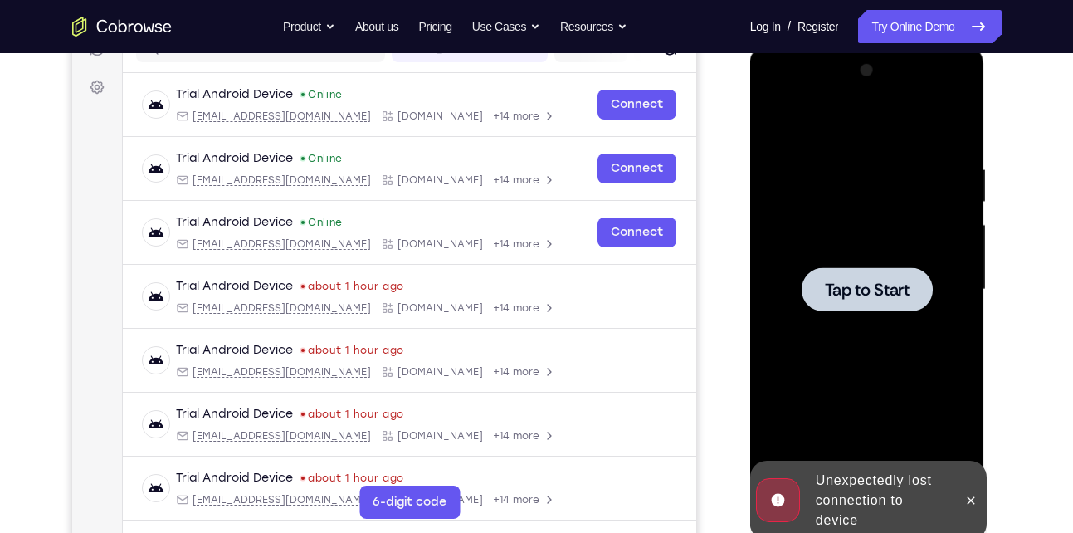
click at [828, 283] on span "Tap to Start" at bounding box center [867, 289] width 85 height 17
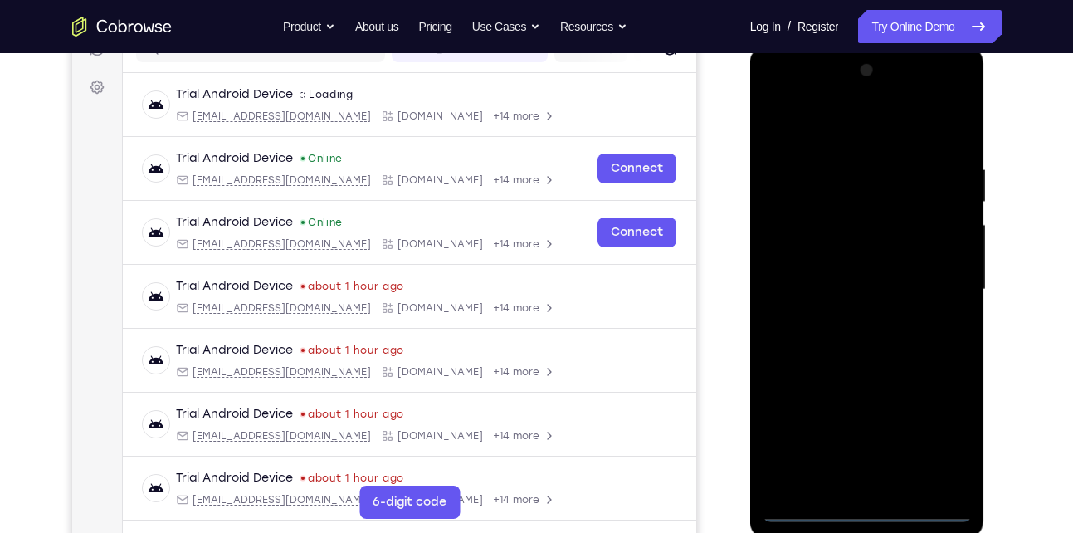
click at [866, 511] on div at bounding box center [867, 289] width 209 height 465
click at [946, 446] on div at bounding box center [867, 289] width 209 height 465
click at [928, 428] on div at bounding box center [867, 289] width 209 height 465
click at [872, 126] on div at bounding box center [867, 289] width 209 height 465
click at [936, 284] on div at bounding box center [867, 289] width 209 height 465
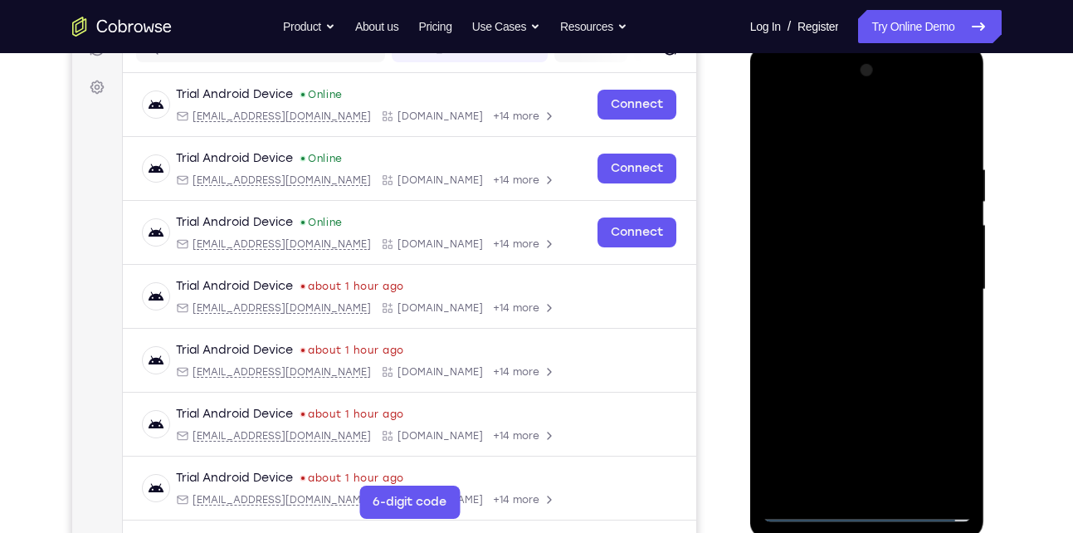
click at [843, 320] on div at bounding box center [867, 289] width 209 height 465
click at [826, 272] on div at bounding box center [867, 289] width 209 height 465
click at [819, 257] on div at bounding box center [867, 289] width 209 height 465
click at [950, 252] on div at bounding box center [867, 289] width 209 height 465
click at [949, 256] on div at bounding box center [867, 289] width 209 height 465
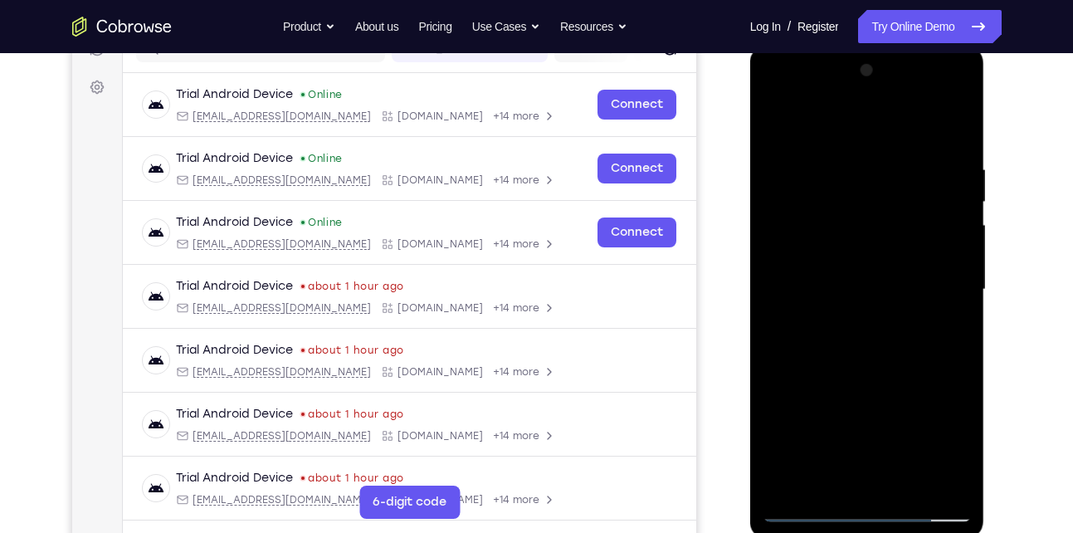
click at [949, 256] on div at bounding box center [867, 289] width 209 height 465
click at [838, 286] on div at bounding box center [867, 289] width 209 height 465
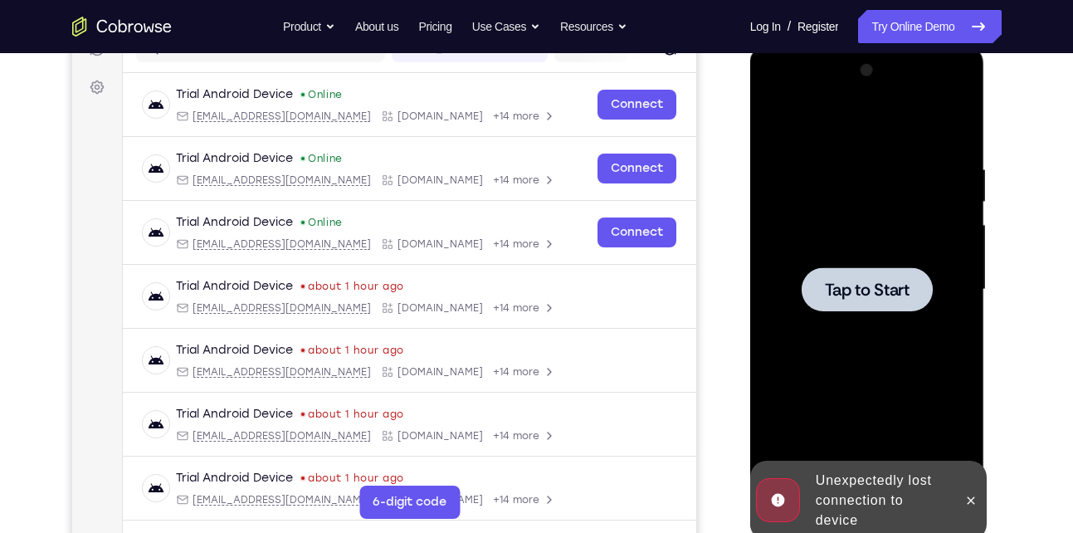
click at [838, 286] on span "Tap to Start" at bounding box center [867, 289] width 85 height 17
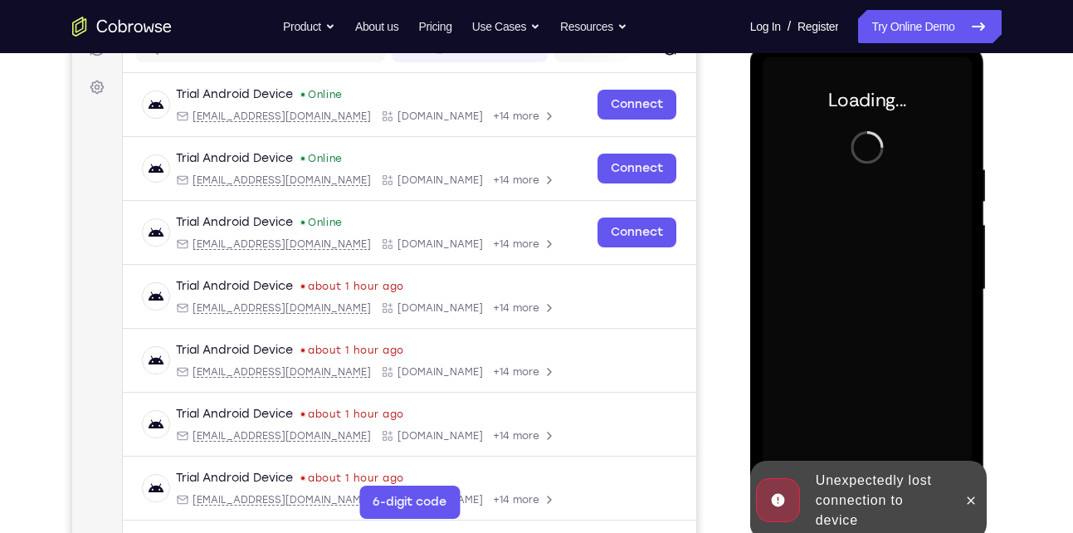
click at [838, 286] on div at bounding box center [867, 289] width 209 height 465
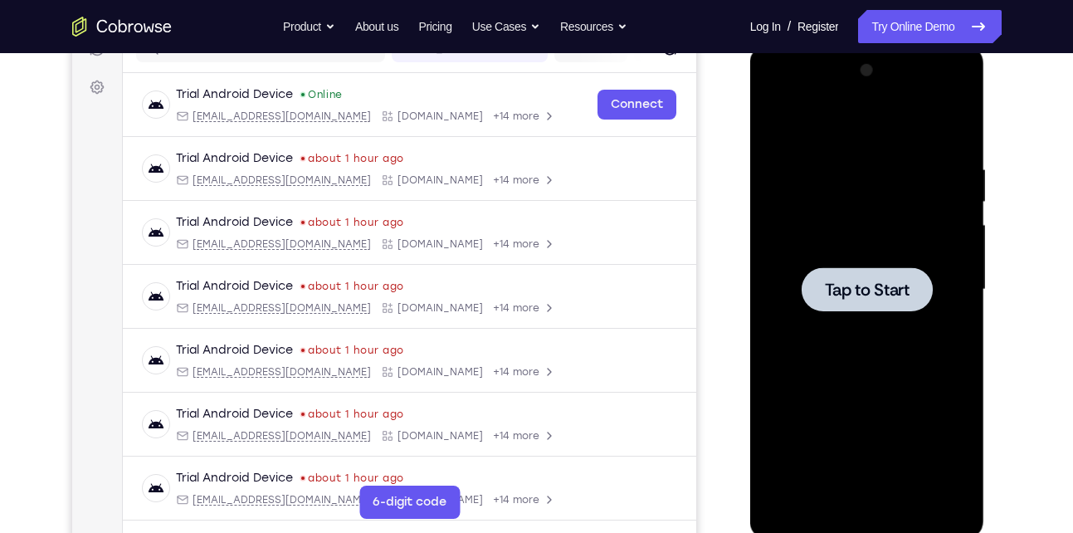
click at [872, 296] on span "Tap to Start" at bounding box center [867, 289] width 85 height 17
